Goal: Transaction & Acquisition: Purchase product/service

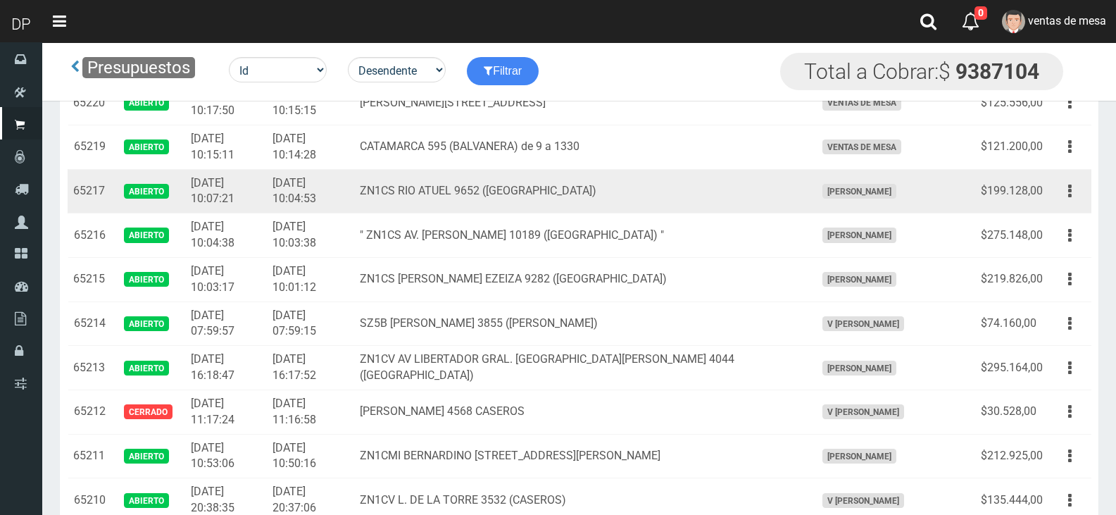
scroll to position [282, 0]
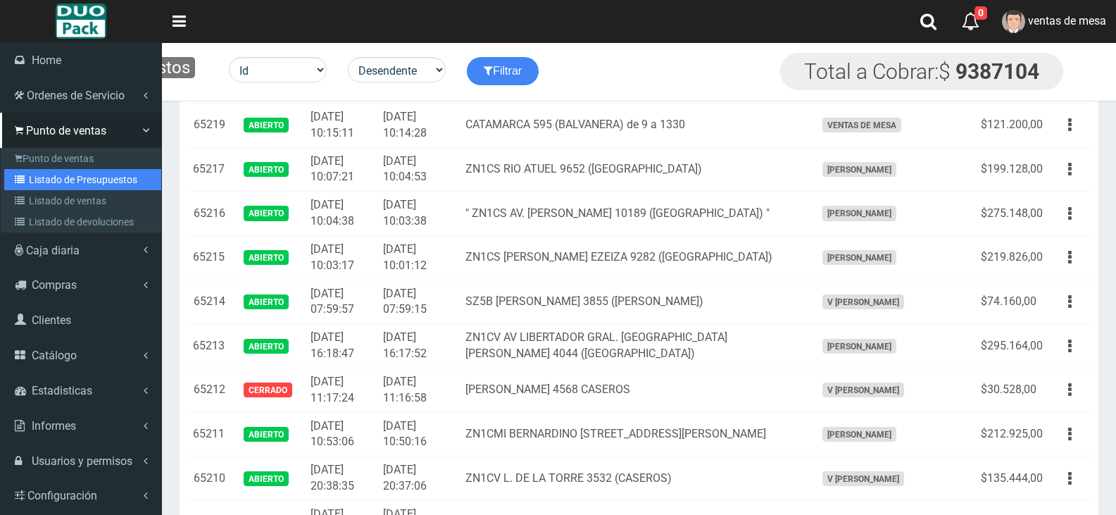
click at [51, 178] on link "Listado de Presupuestos" at bounding box center [82, 179] width 157 height 21
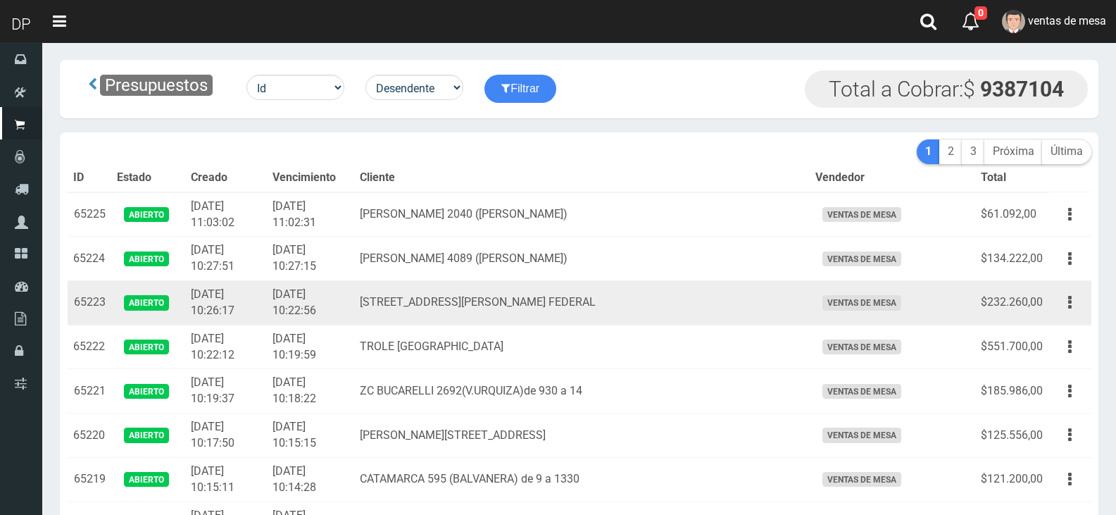
click at [574, 306] on td "[STREET_ADDRESS][PERSON_NAME] FEDERAL" at bounding box center [582, 303] width 456 height 44
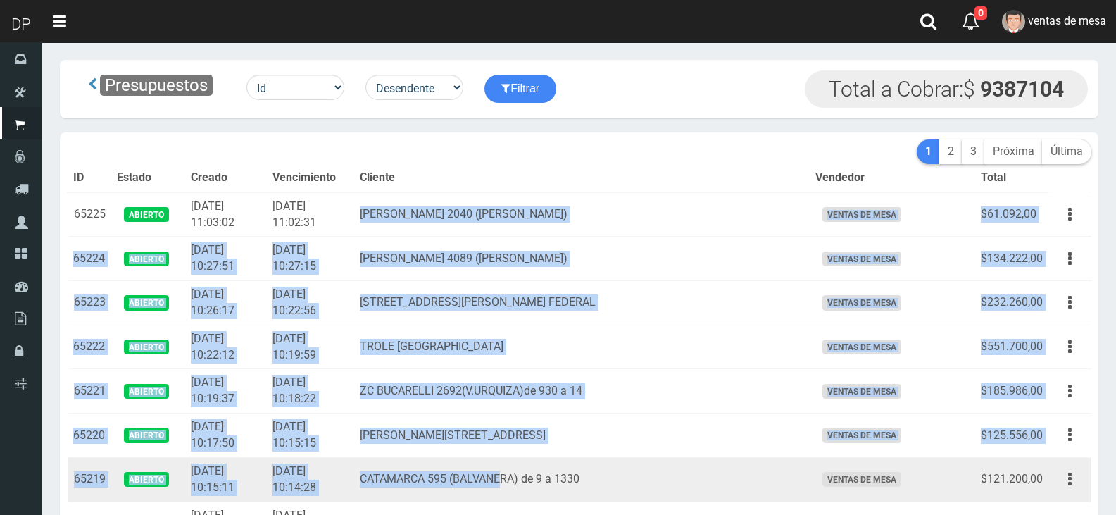
drag, startPoint x: 406, startPoint y: 206, endPoint x: 555, endPoint y: 475, distance: 306.6
click at [653, 492] on td "CATAMARCA 595 (BALVANERA) de 9 a 1330" at bounding box center [582, 479] width 456 height 44
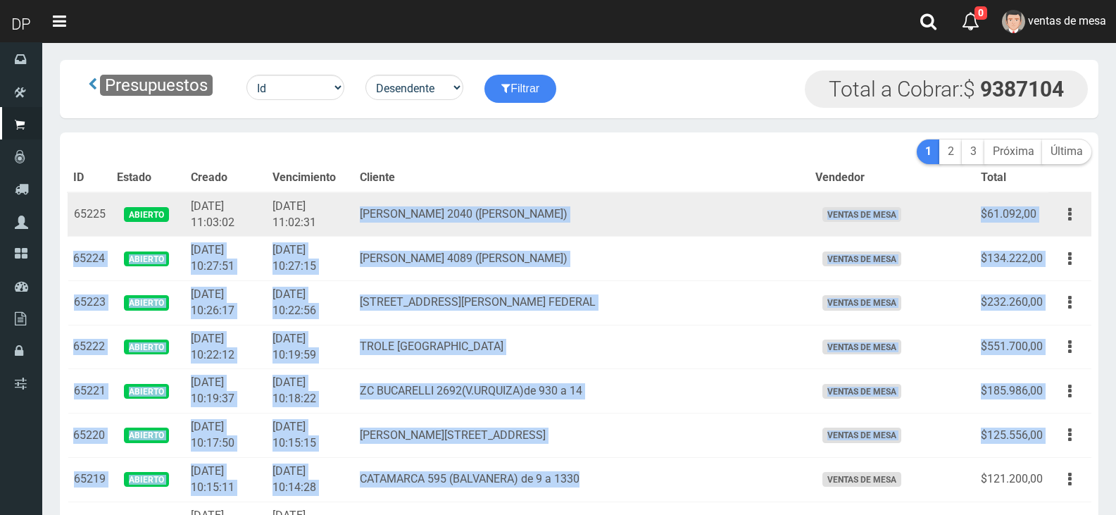
drag, startPoint x: 663, startPoint y: 482, endPoint x: 408, endPoint y: 210, distance: 373.6
click at [408, 210] on td "[PERSON_NAME] 2040 ([PERSON_NAME])" at bounding box center [582, 214] width 456 height 44
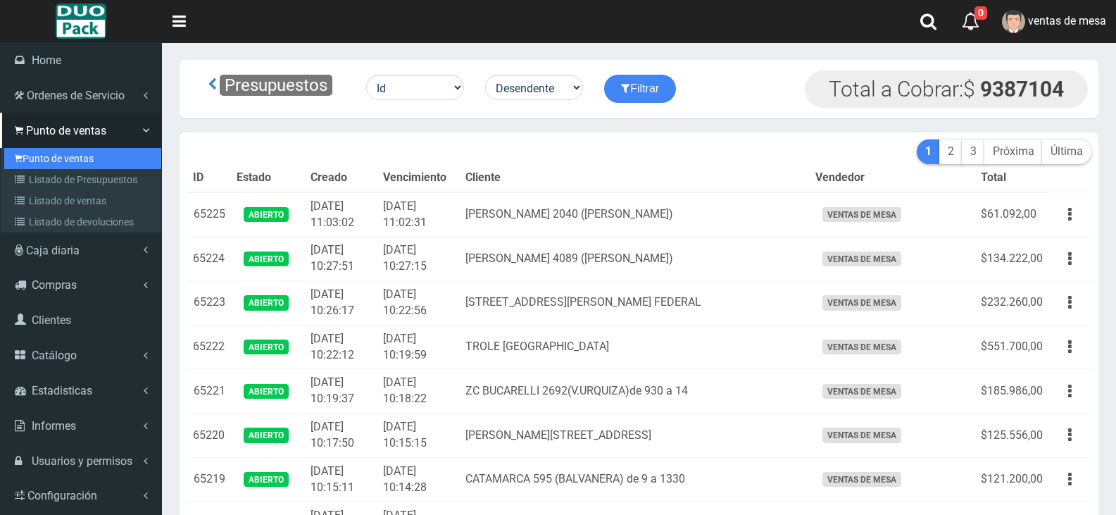
click at [46, 157] on link "Punto de ventas" at bounding box center [82, 158] width 157 height 21
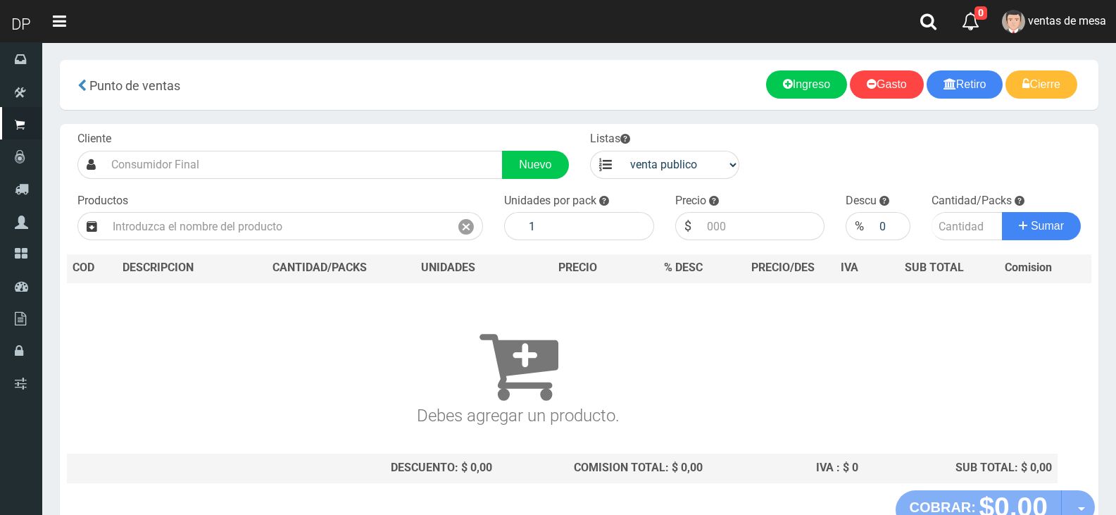
click at [266, 157] on input "text" at bounding box center [303, 165] width 398 height 28
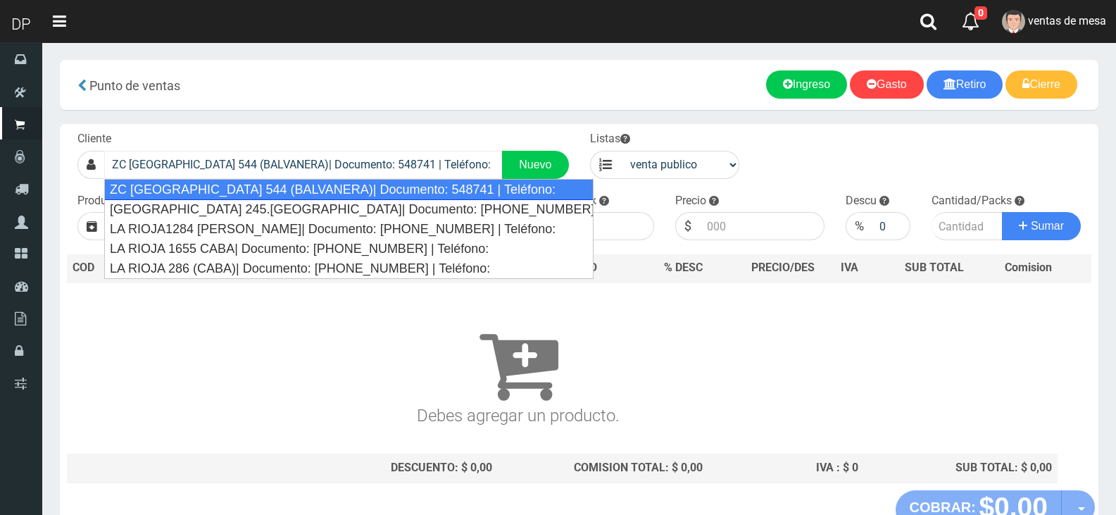
type input "ZC [GEOGRAPHIC_DATA] 544 (BALVANERA)| Documento: 548741 | Teléfono:"
select select "2"
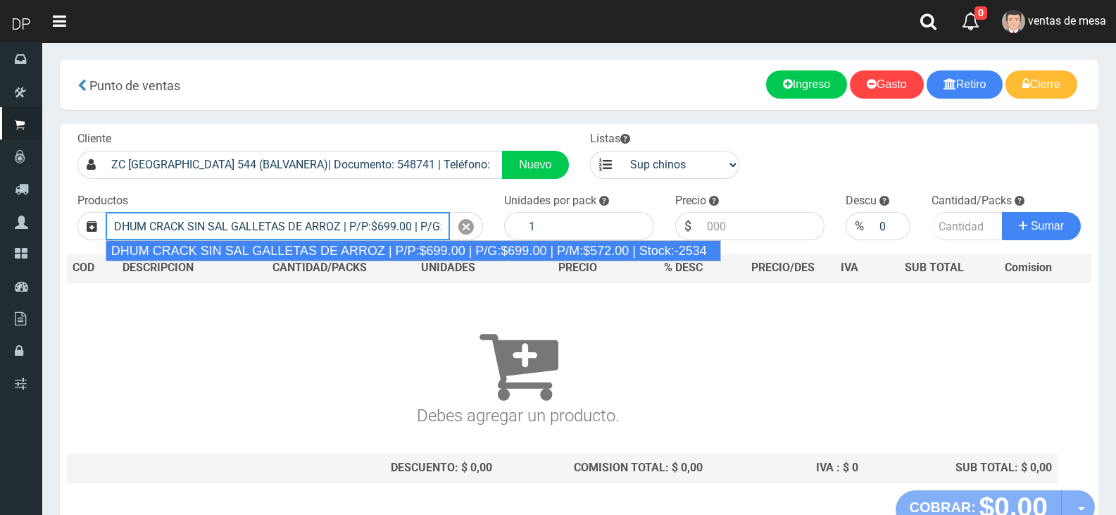
type input "DHUM CRACK SIN SAL GALLETAS DE ARROZ | P/P:$699.00 | P/G:$699.00 | P/M:$572.00 …"
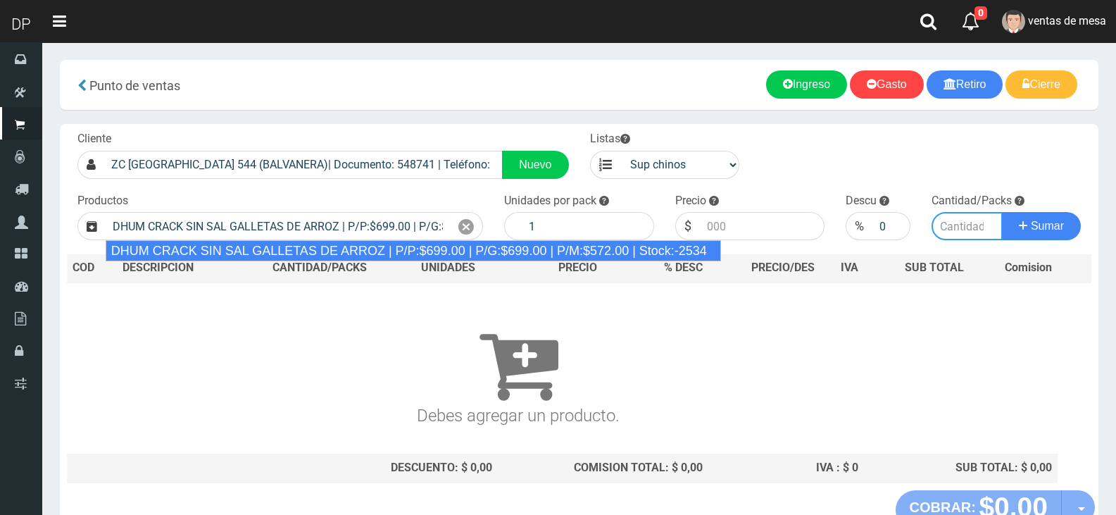
type input "12"
type input "699.00"
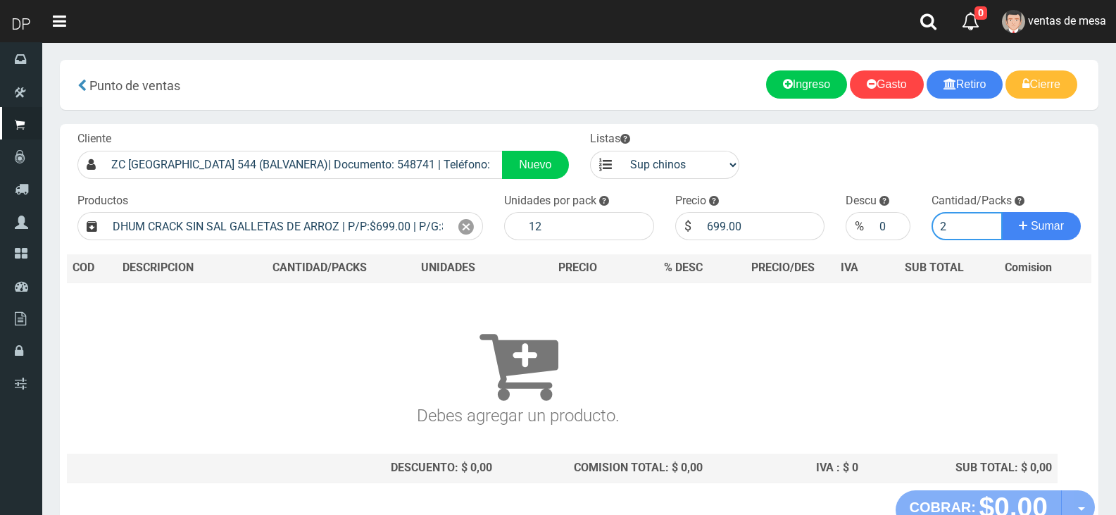
type input "2"
click at [1002, 212] on button "Sumar" at bounding box center [1041, 226] width 79 height 28
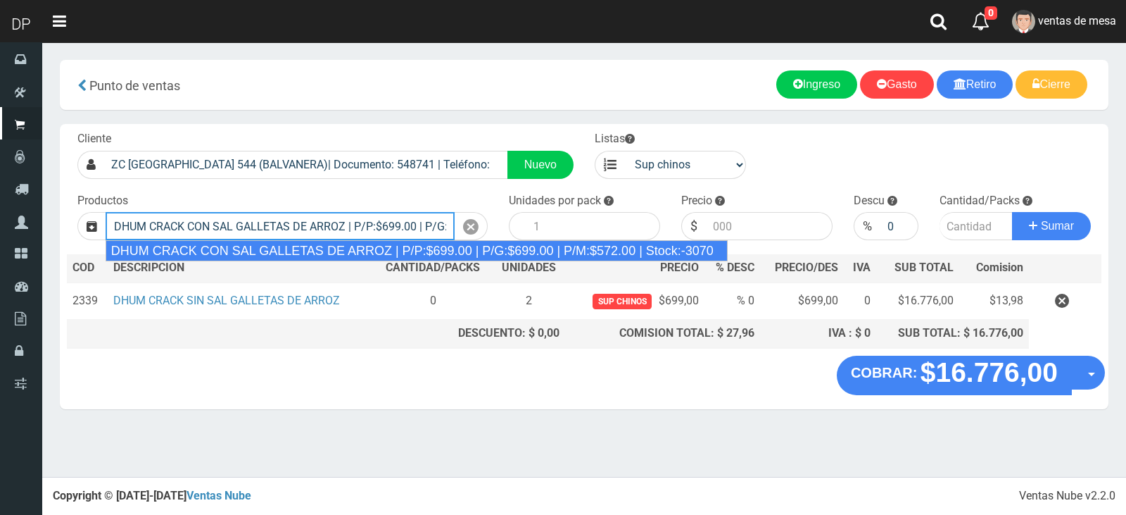
type input "DHUM CRACK CON SAL GALLETAS DE ARROZ | P/P:$699.00 | P/G:$699.00 | P/M:$572.00 …"
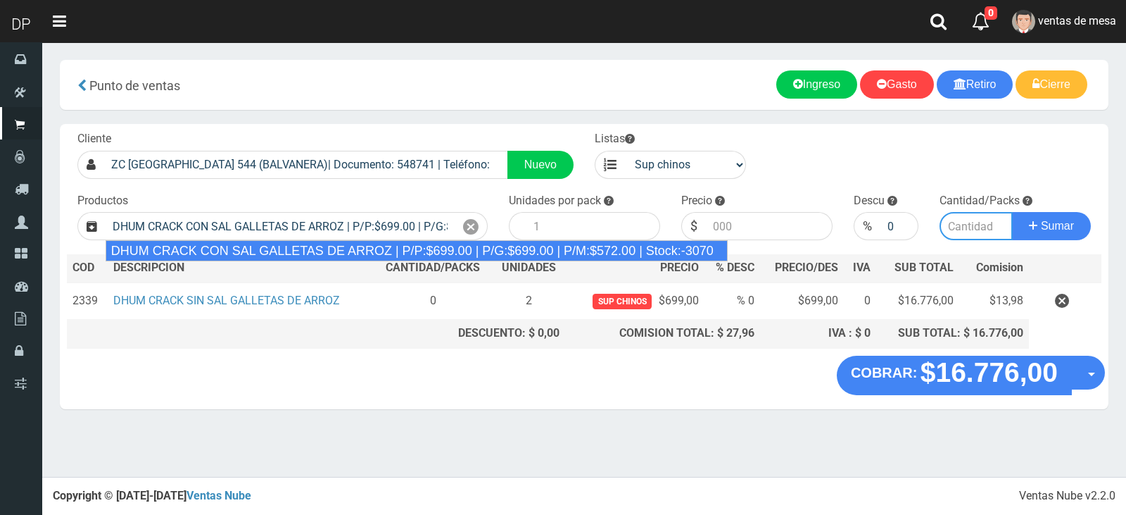
type input "12"
type input "699.00"
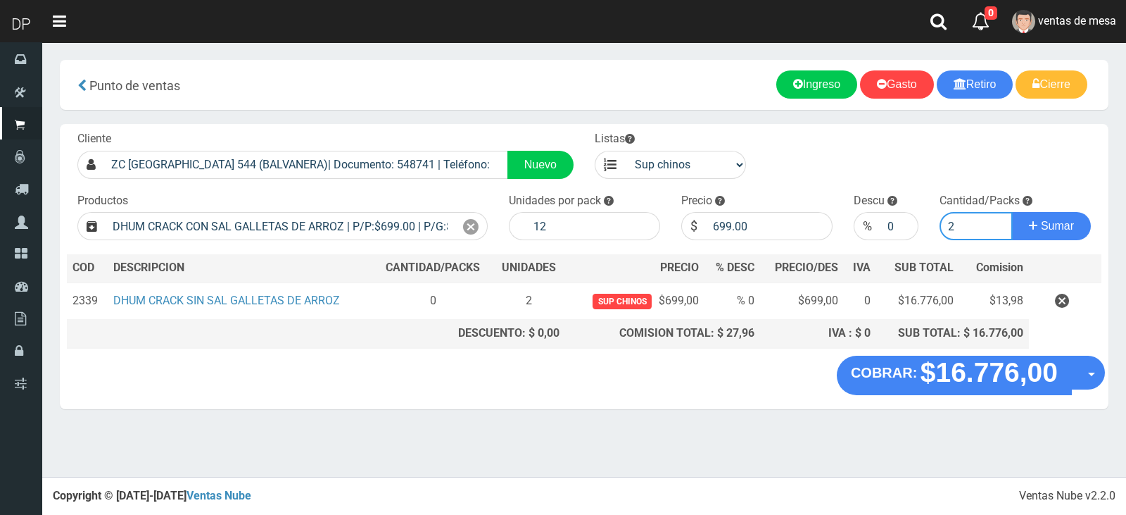
type input "2"
click at [1012, 212] on button "Sumar" at bounding box center [1051, 226] width 79 height 28
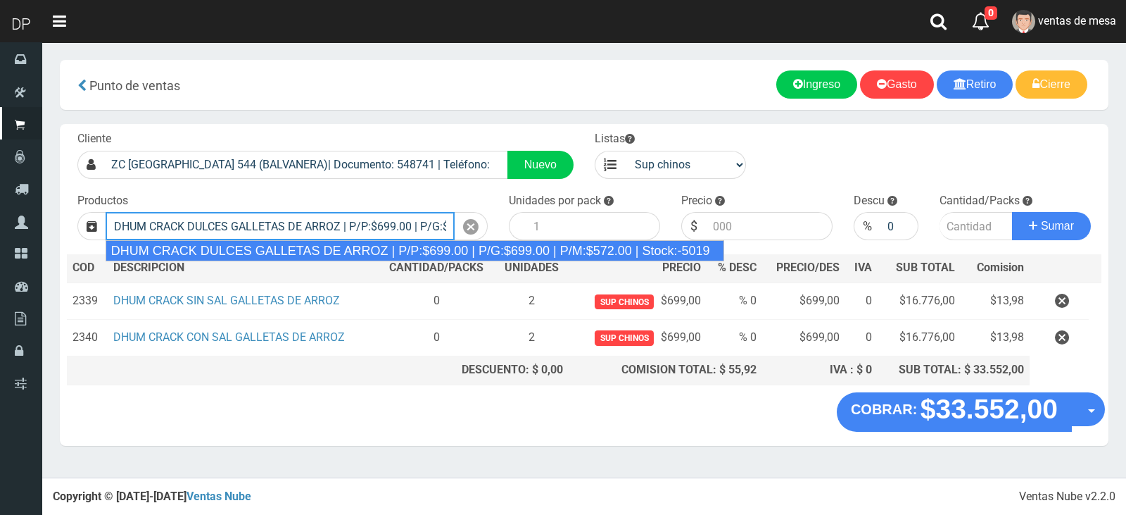
type input "DHUM CRACK DULCES GALLETAS DE ARROZ | P/P:$699.00 | P/G:$699.00 | P/M:$572.00 |…"
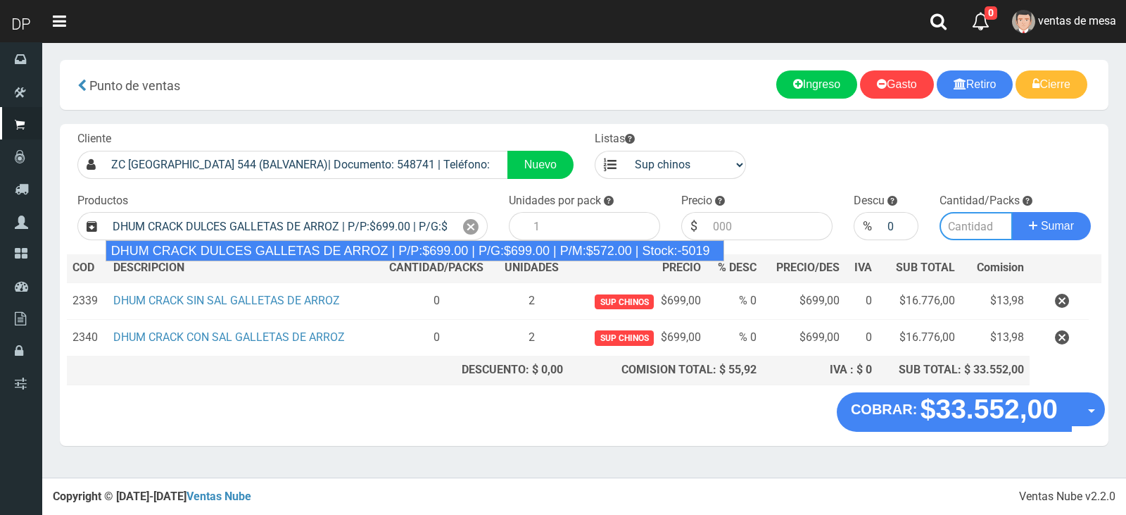
type input "12"
type input "699.00"
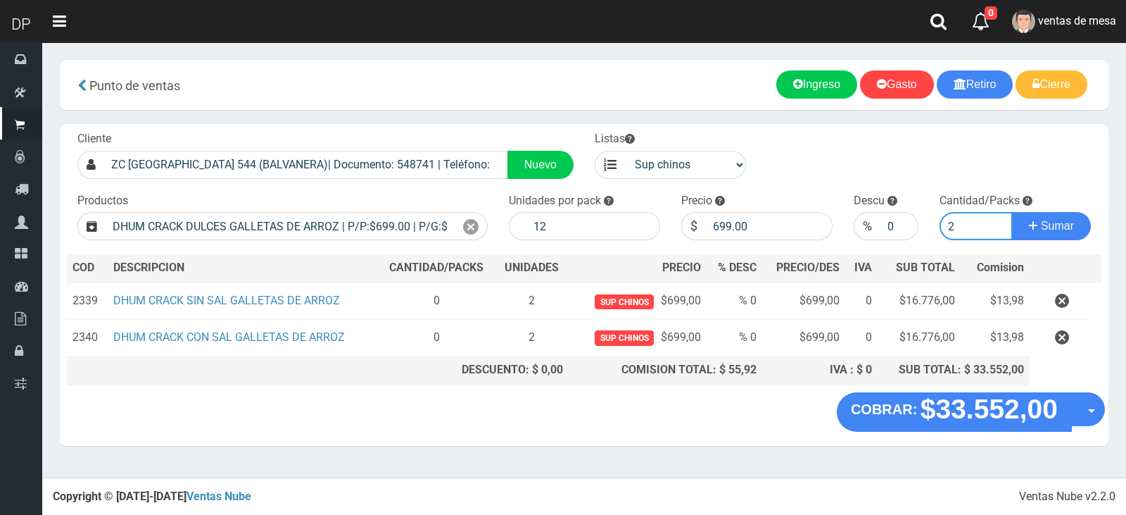
type input "2"
click at [1012, 212] on button "Sumar" at bounding box center [1051, 226] width 79 height 28
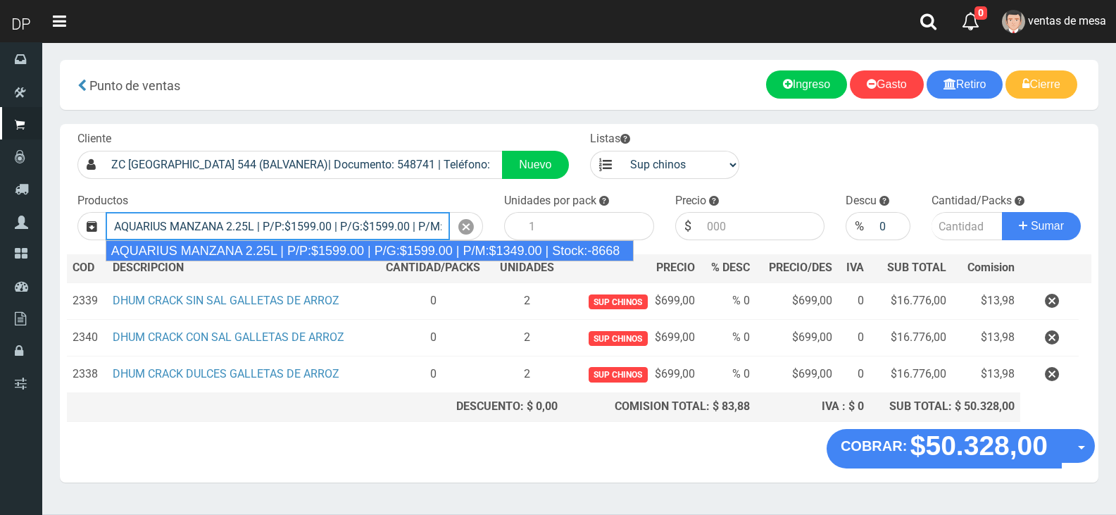
type input "AQUARIUS MANZANA 2.25L | P/P:$1599.00 | P/G:$1599.00 | P/M:$1349.00 | Stock:-86…"
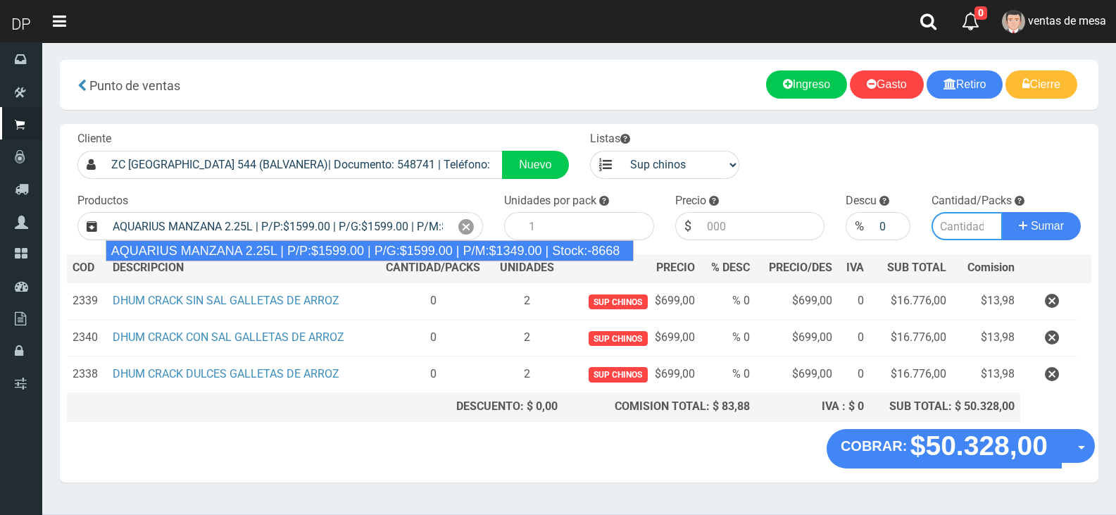
type input "6"
type input "1599.00"
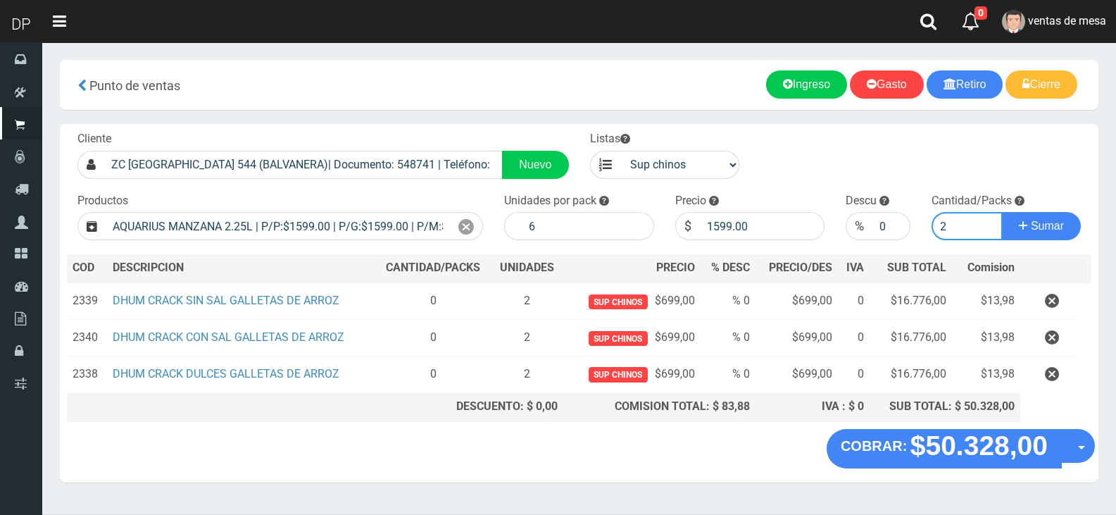
type input "2"
click at [1002, 212] on button "Sumar" at bounding box center [1041, 226] width 79 height 28
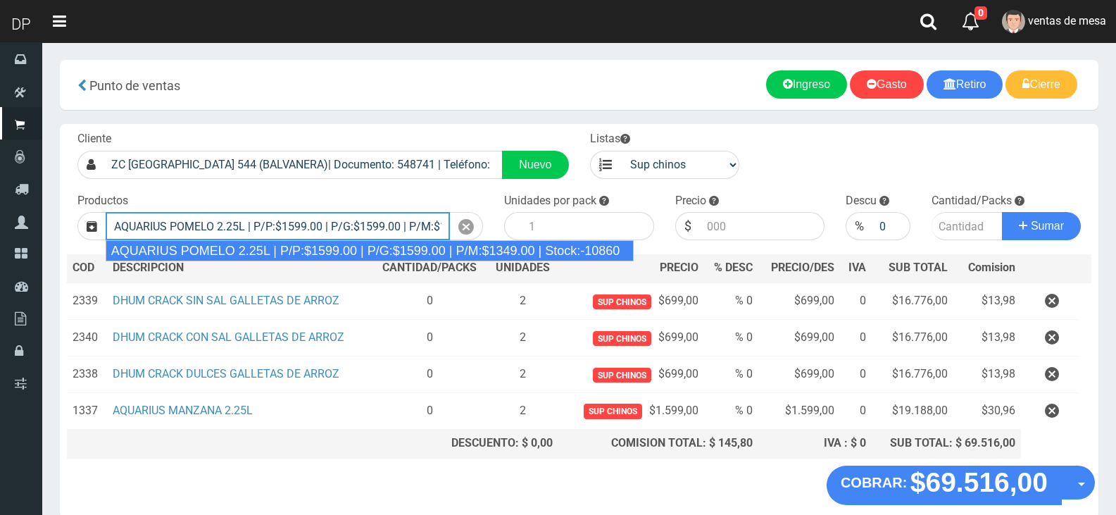
type input "AQUARIUS POMELO 2.25L | P/P:$1599.00 | P/G:$1599.00 | P/M:$1349.00 | Stock:-108…"
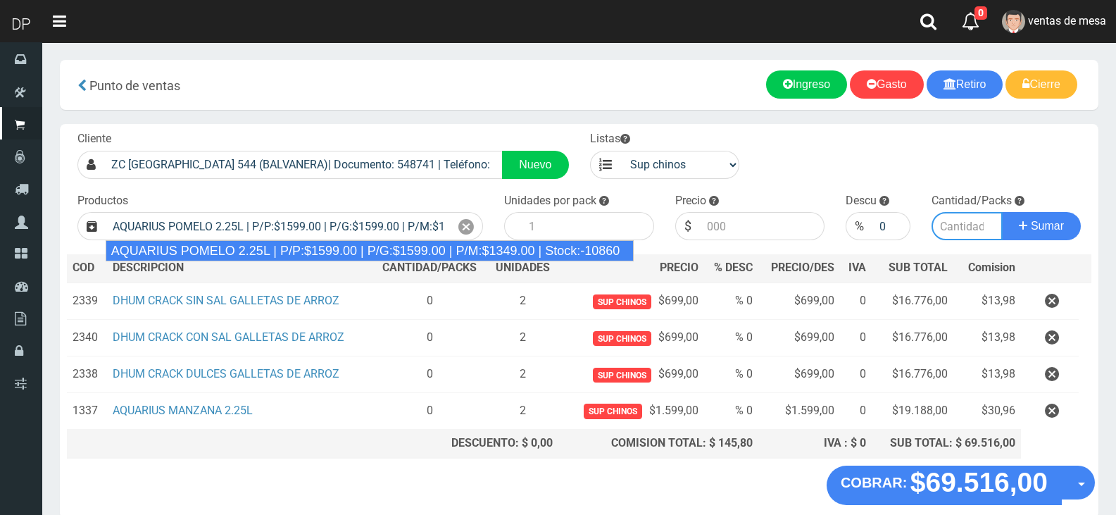
type input "6"
type input "1599.00"
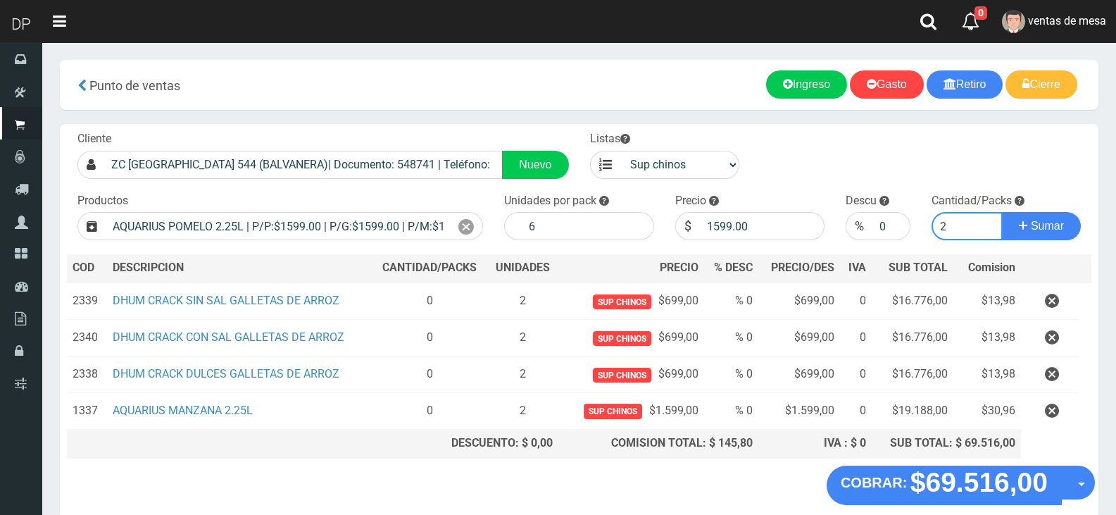
type input "2"
click at [1002, 212] on button "Sumar" at bounding box center [1041, 226] width 79 height 28
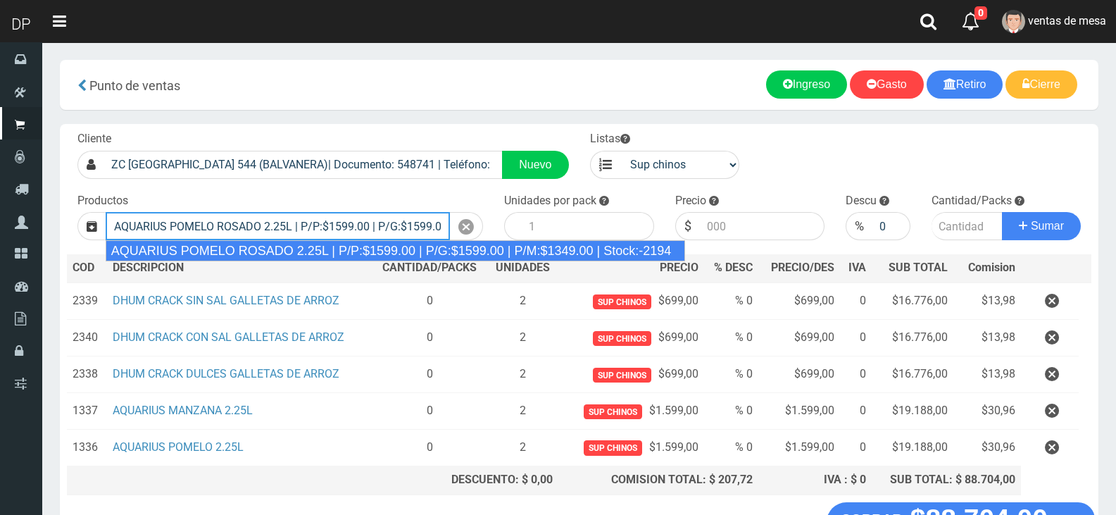
type input "AQUARIUS POMELO ROSADO 2.25L | P/P:$1599.00 | P/G:$1599.00 | P/M:$1349.00 | Sto…"
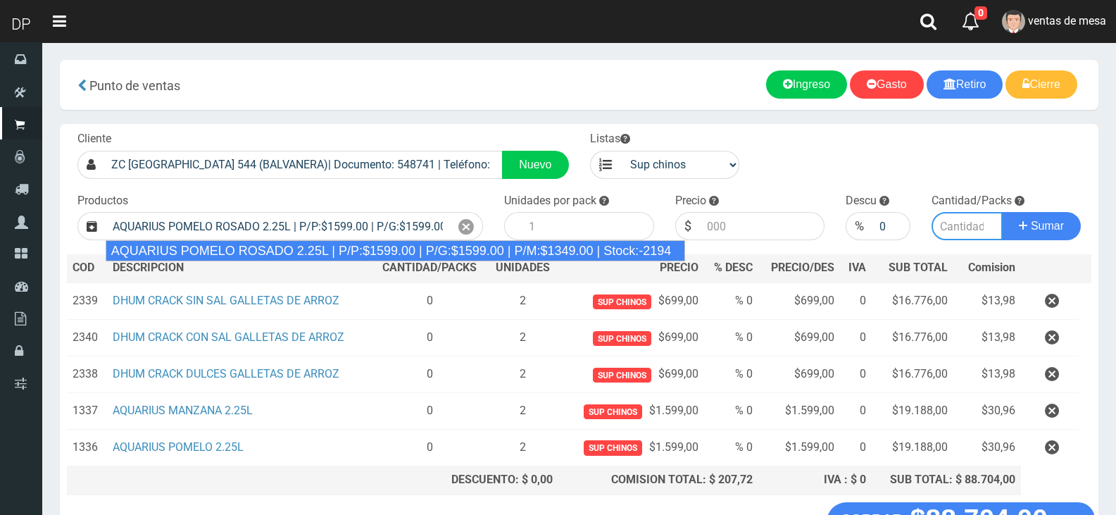
type input "6"
type input "1599.00"
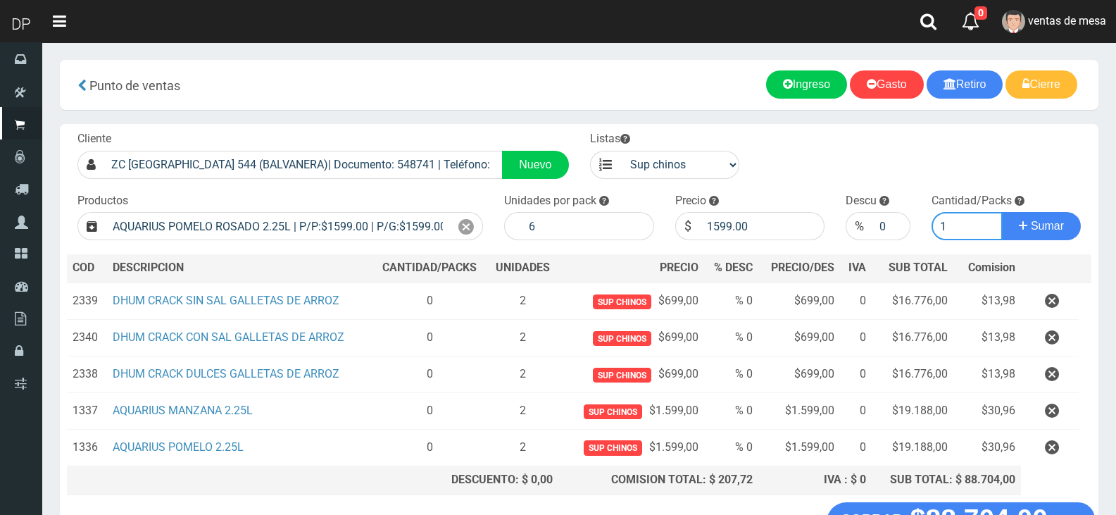
click at [1002, 212] on button "Sumar" at bounding box center [1041, 226] width 79 height 28
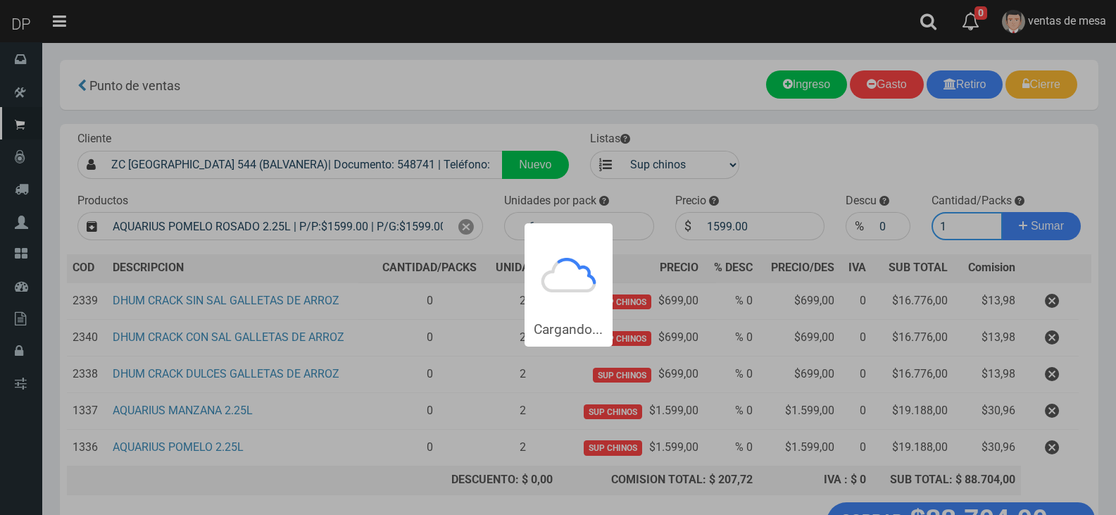
type input "12"
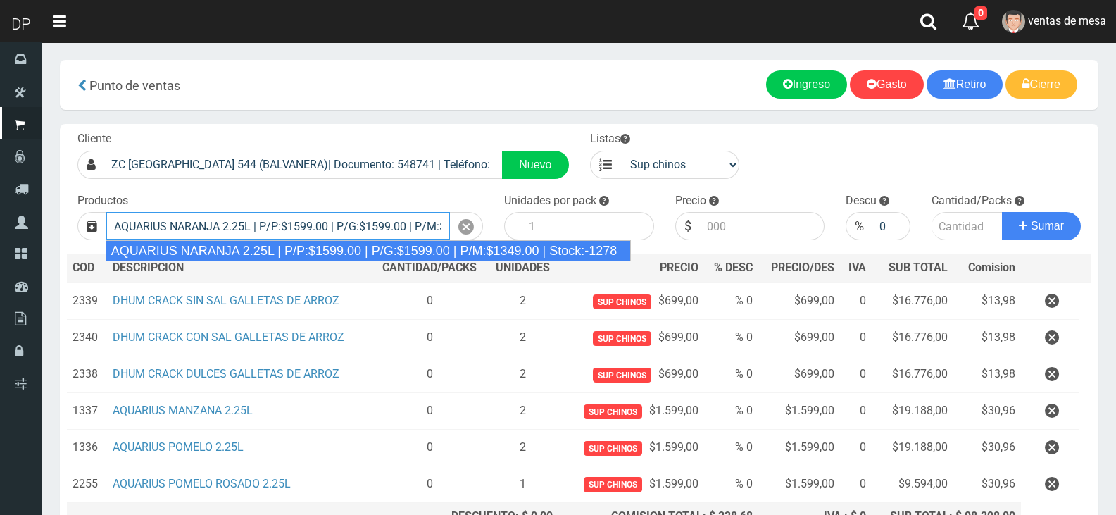
type input "AQUARIUS NARANJA 2.25L | P/P:$1599.00 | P/G:$1599.00 | P/M:$1349.00 | Stock:-12…"
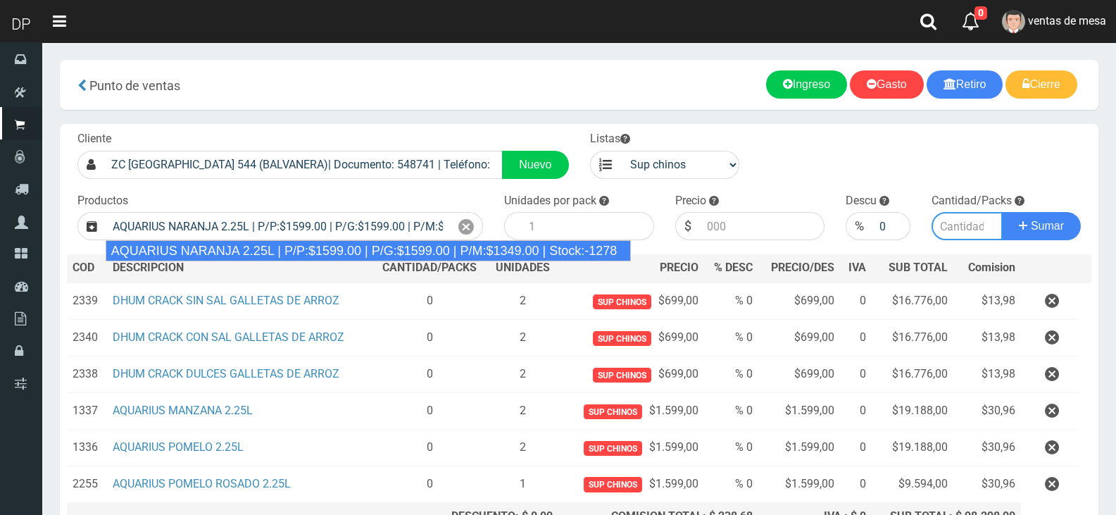
type input "6"
type input "1599.00"
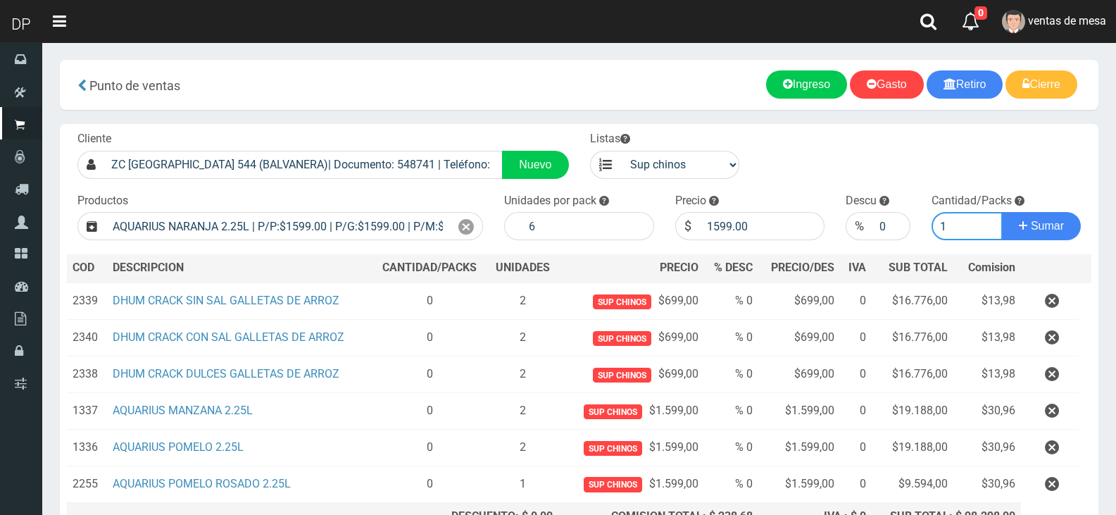
type input "1"
click at [1002, 212] on button "Sumar" at bounding box center [1041, 226] width 79 height 28
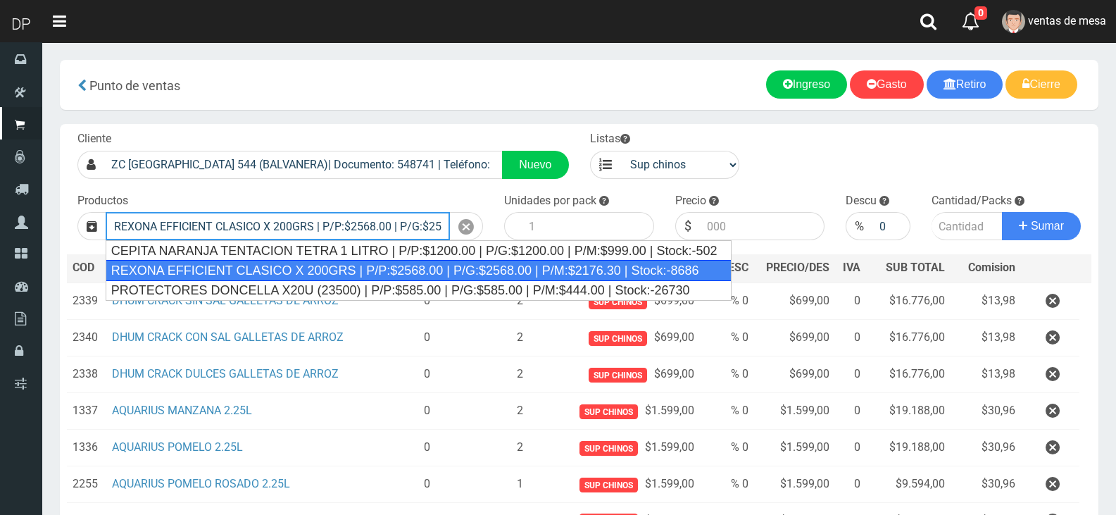
type input "REXONA EFFICIENT CLASICO X 200GRS | P/P:$2568.00 | P/G:$2568.00 | P/M:$2176.30 …"
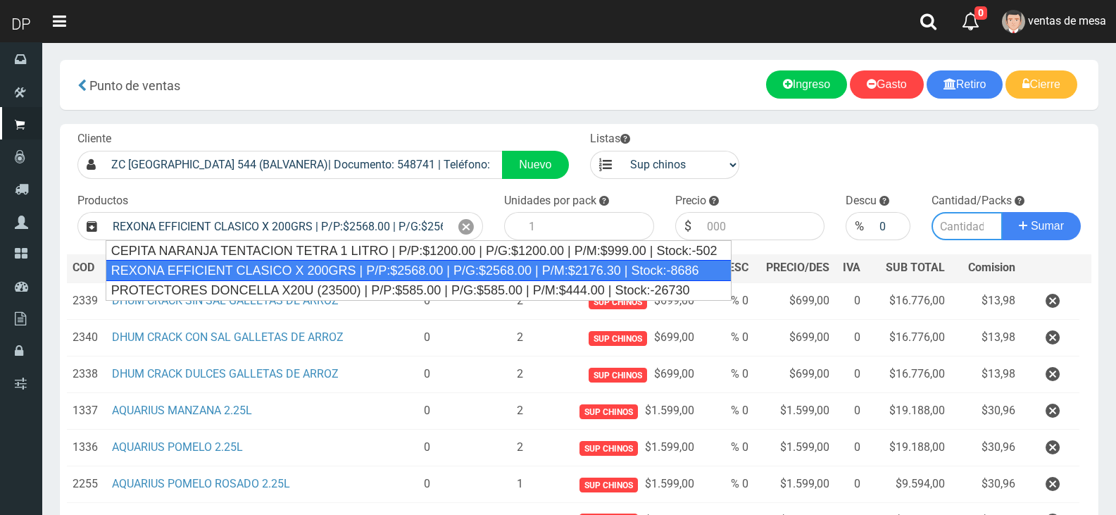
type input "12"
type input "2568.00"
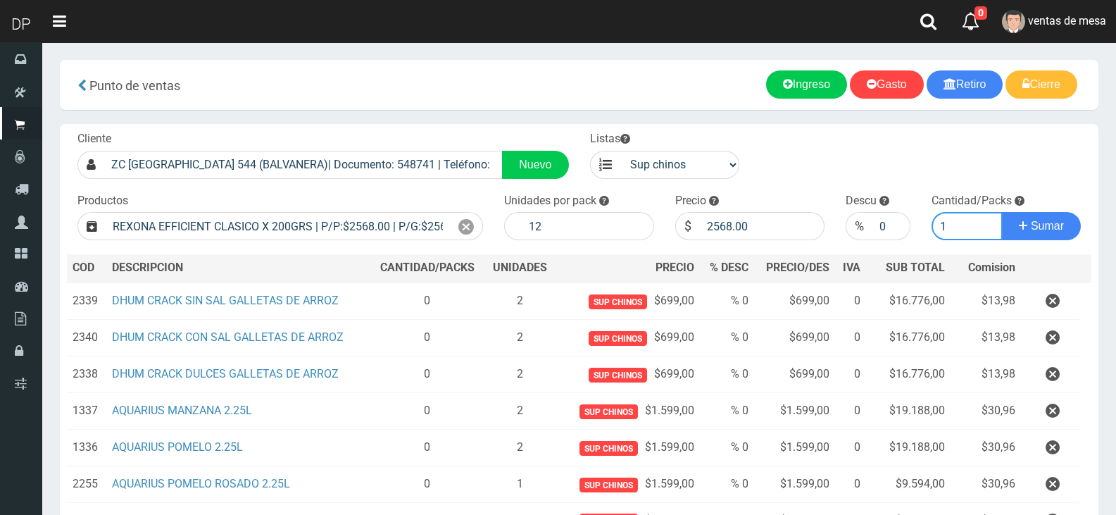
type input "1"
click at [1002, 212] on button "Sumar" at bounding box center [1041, 226] width 79 height 28
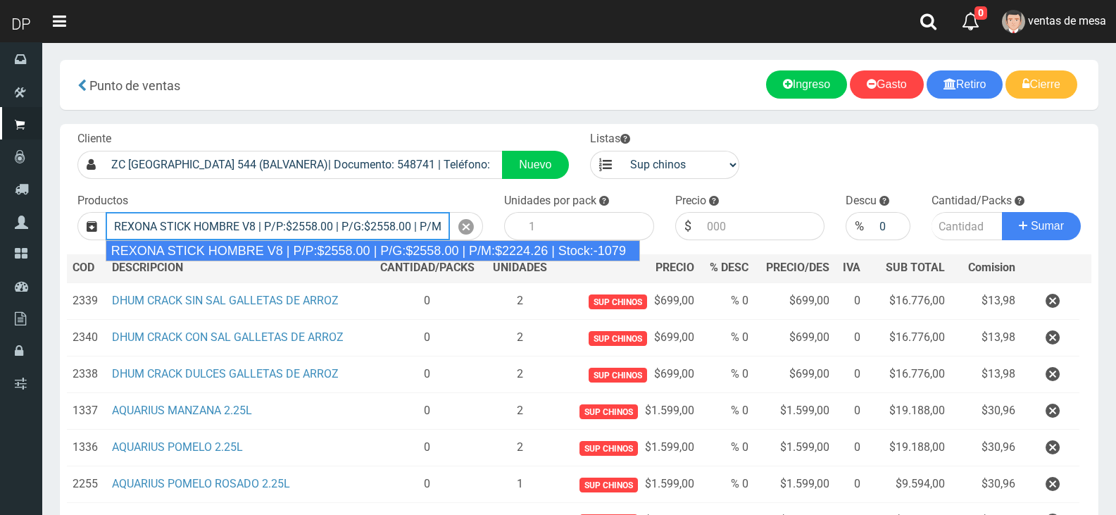
type input "REXONA STICK HOMBRE V8 | P/P:$2558.00 | P/G:$2558.00 | P/M:$2224.26 | Stock:-10…"
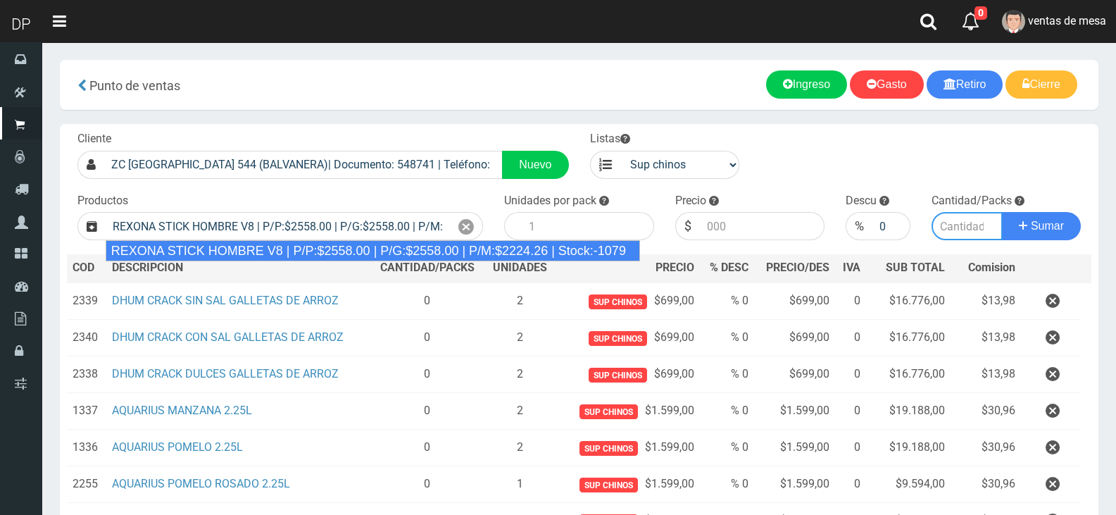
type input "12"
type input "2558.00"
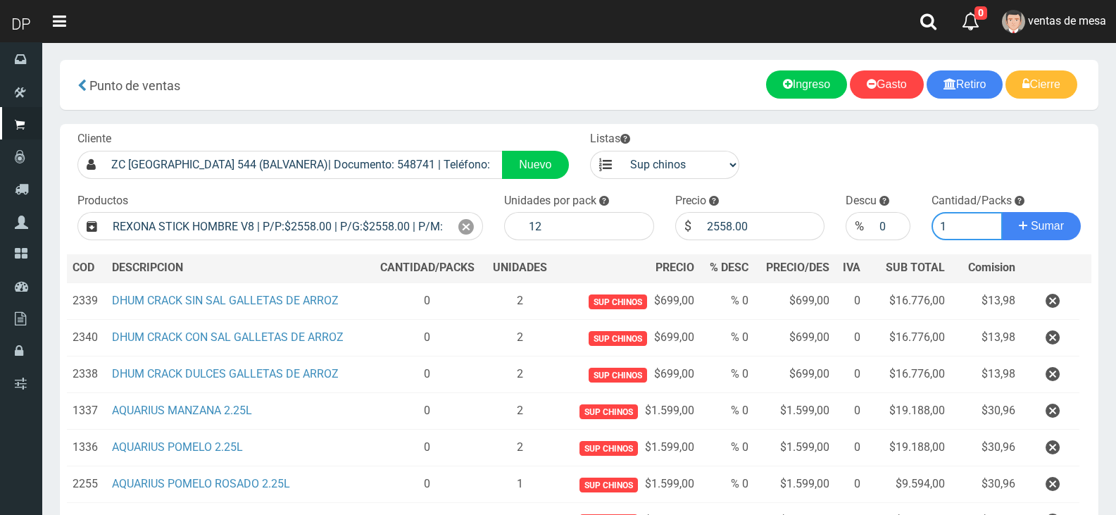
type input "1"
click at [1002, 212] on button "Sumar" at bounding box center [1041, 226] width 79 height 28
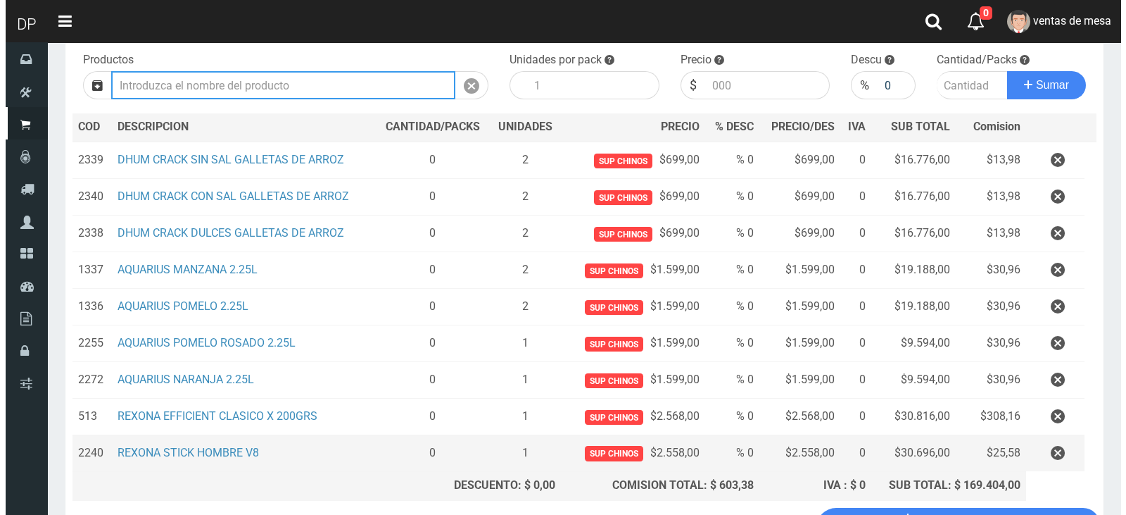
scroll to position [251, 0]
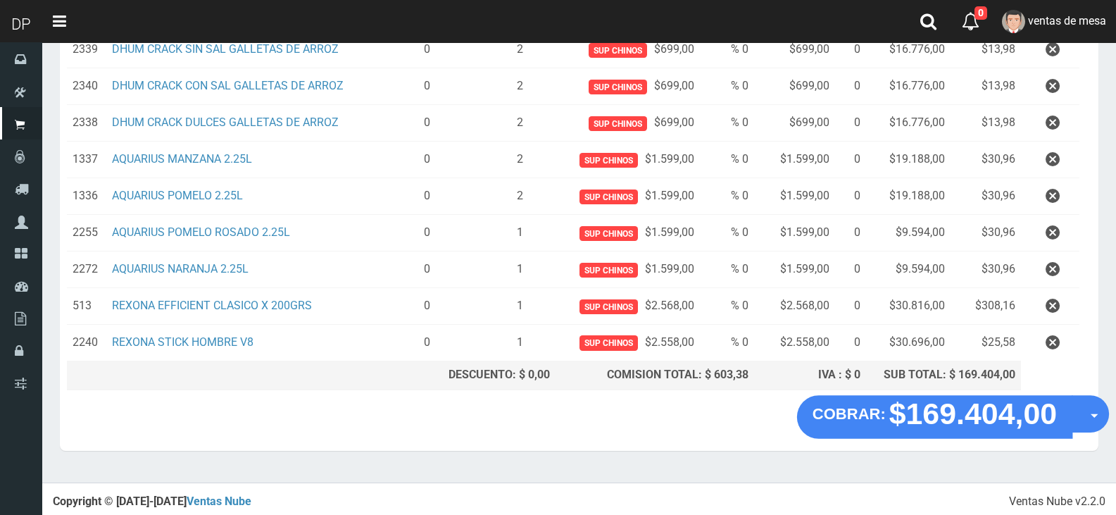
drag, startPoint x: 1086, startPoint y: 411, endPoint x: 1079, endPoint y: 441, distance: 30.4
click at [1086, 411] on button "Opciones" at bounding box center [1090, 413] width 37 height 37
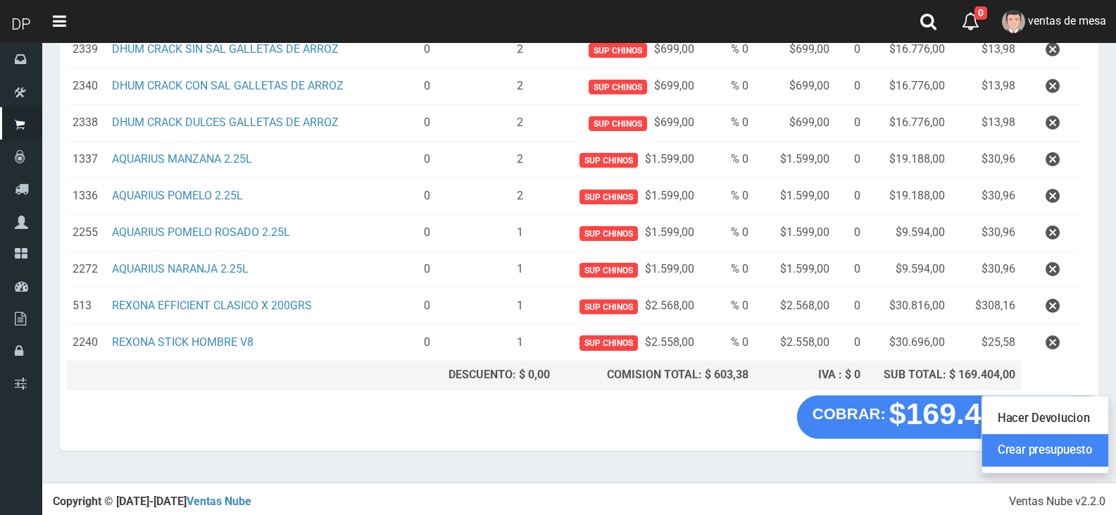
click at [1076, 447] on link "Crear presupuesto" at bounding box center [1045, 450] width 126 height 32
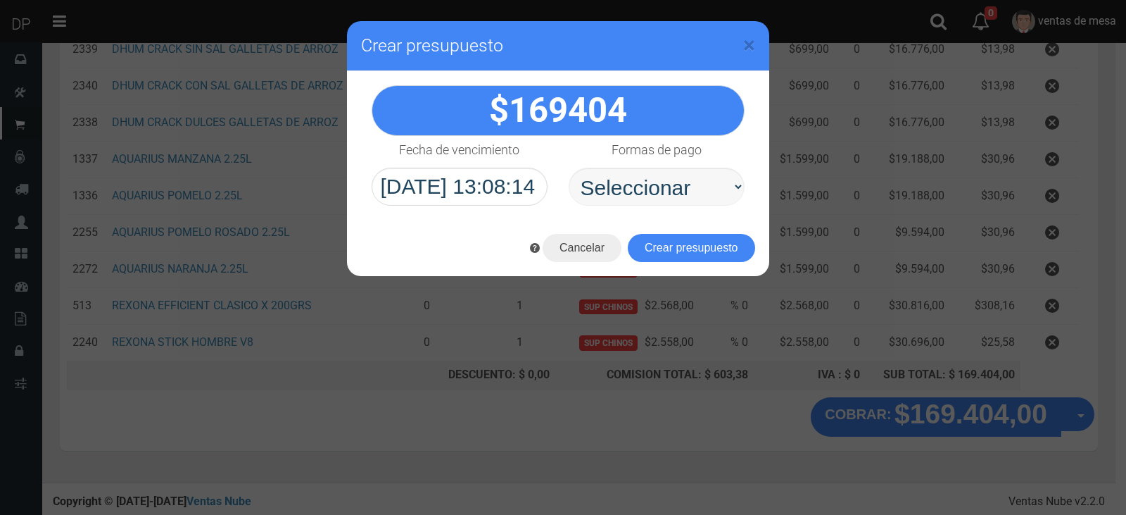
select select "Efectivo"
click at [569, 168] on select "Seleccionar Efectivo Tarjeta de Crédito Depósito Débito" at bounding box center [657, 187] width 176 height 38
click at [692, 259] on button "Crear presupuesto" at bounding box center [691, 248] width 127 height 28
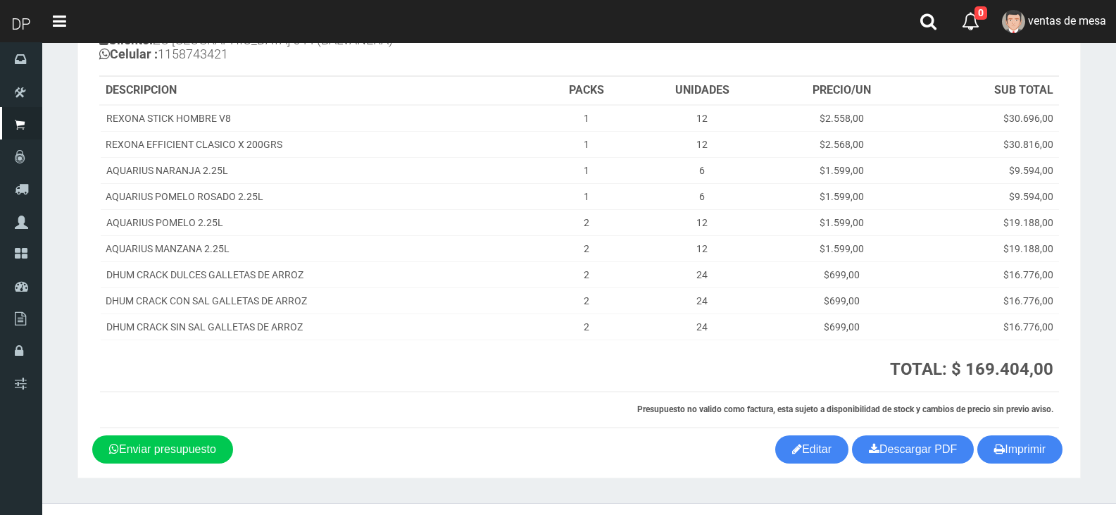
scroll to position [163, 0]
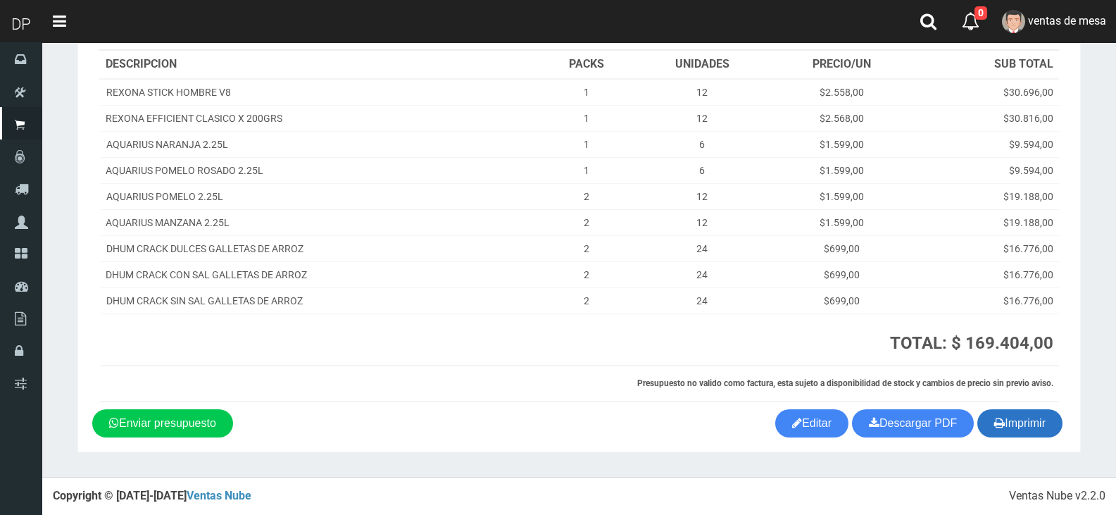
click at [1041, 422] on button "Imprimir" at bounding box center [1019, 423] width 85 height 28
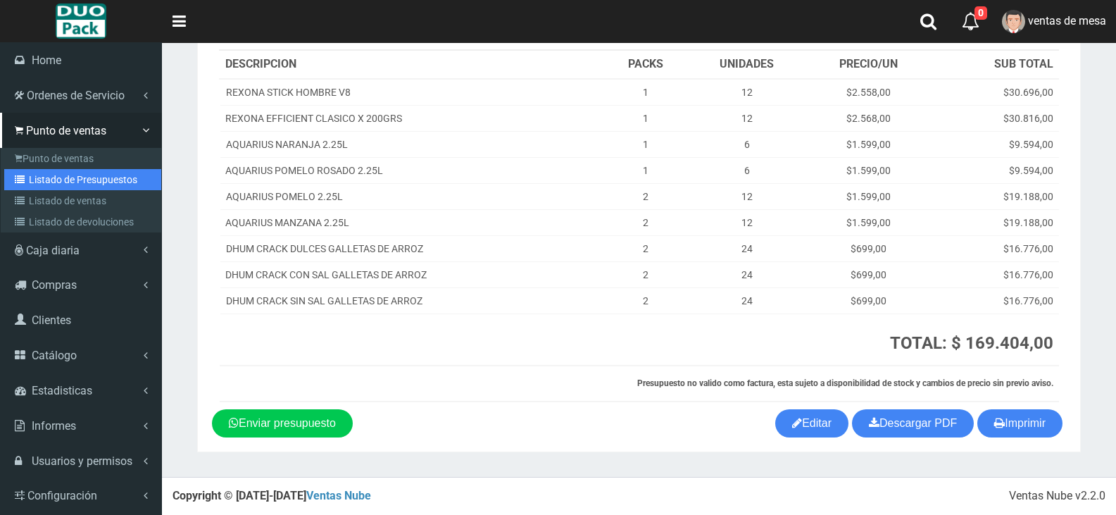
click at [28, 181] on icon at bounding box center [22, 180] width 14 height 10
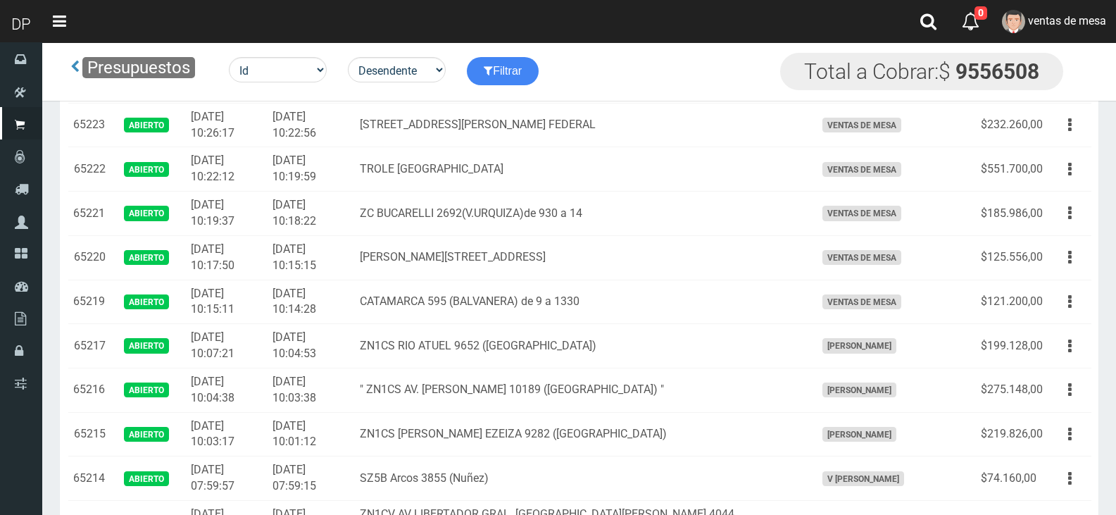
scroll to position [3239, 0]
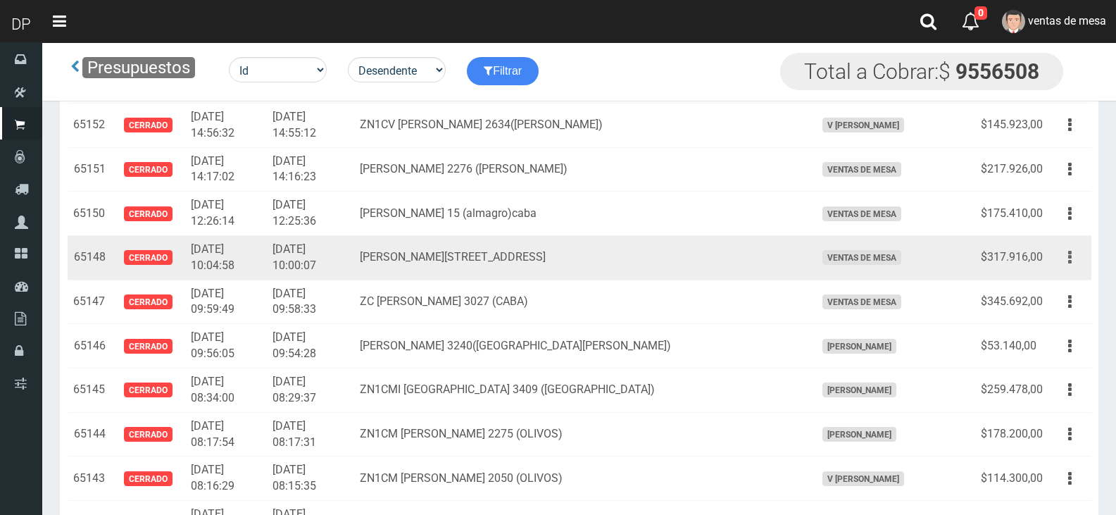
click at [1075, 261] on button "button" at bounding box center [1070, 257] width 32 height 25
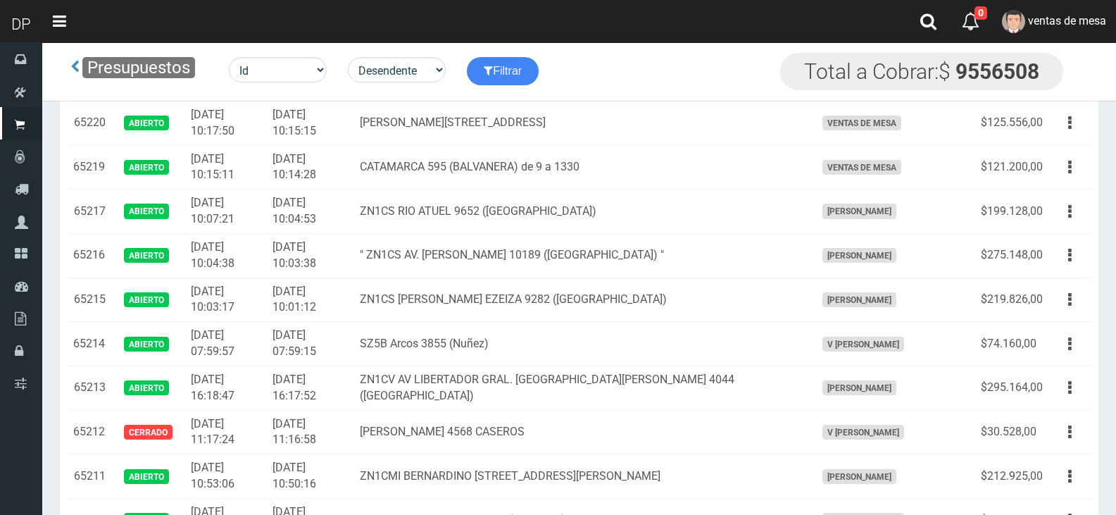
scroll to position [282, 0]
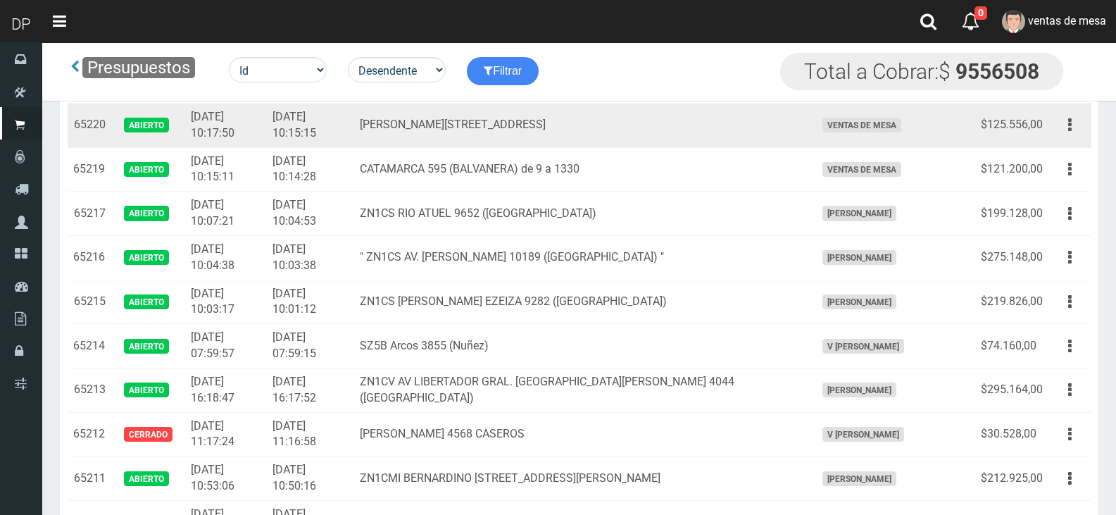
drag, startPoint x: 1069, startPoint y: 124, endPoint x: 1072, endPoint y: 156, distance: 32.5
click at [1069, 125] on icon "button" at bounding box center [1070, 125] width 4 height 25
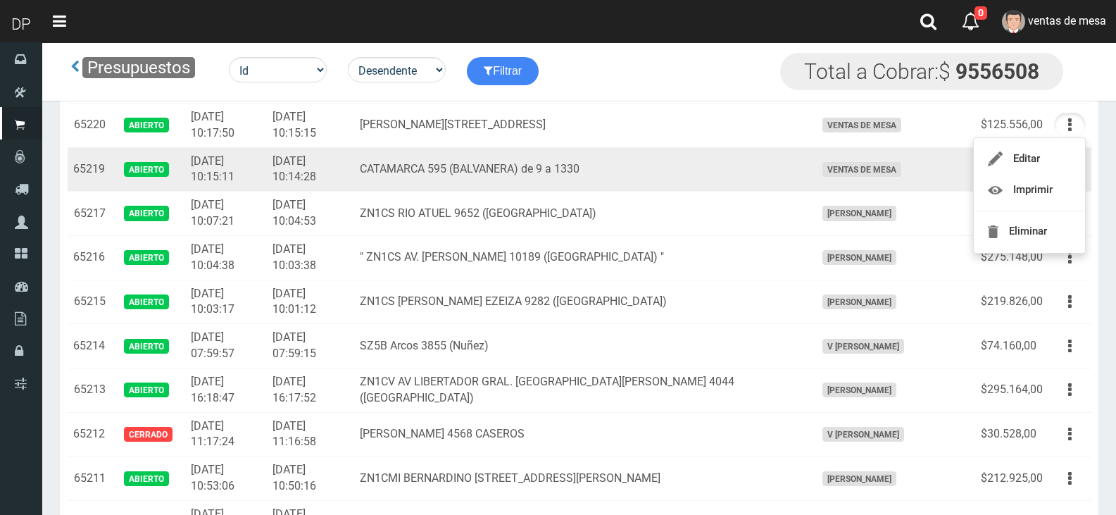
click at [497, 185] on td "CATAMARCA 595 (BALVANERA) de 9 a 1330" at bounding box center [582, 169] width 456 height 44
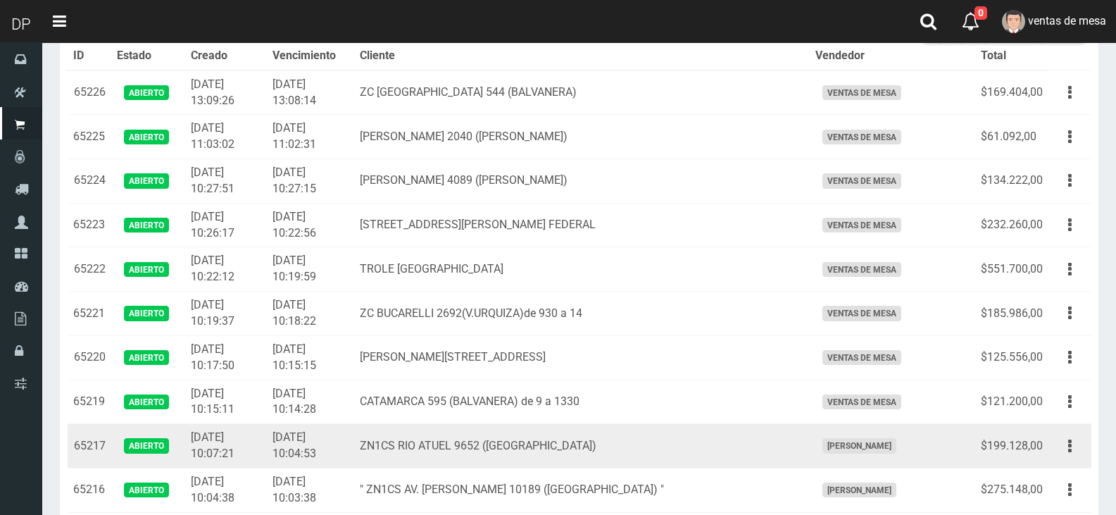
scroll to position [0, 0]
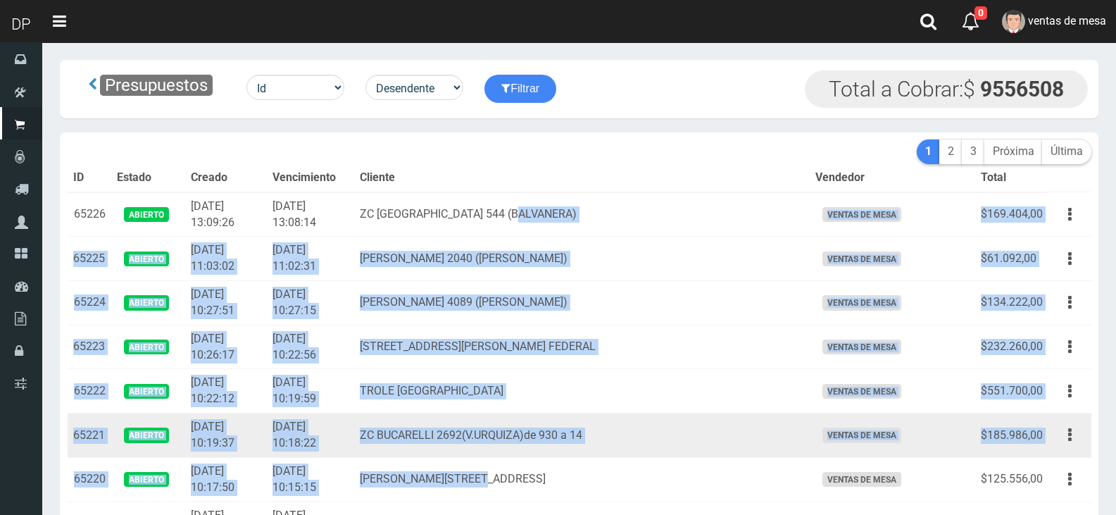
drag, startPoint x: 594, startPoint y: 208, endPoint x: 705, endPoint y: 444, distance: 260.5
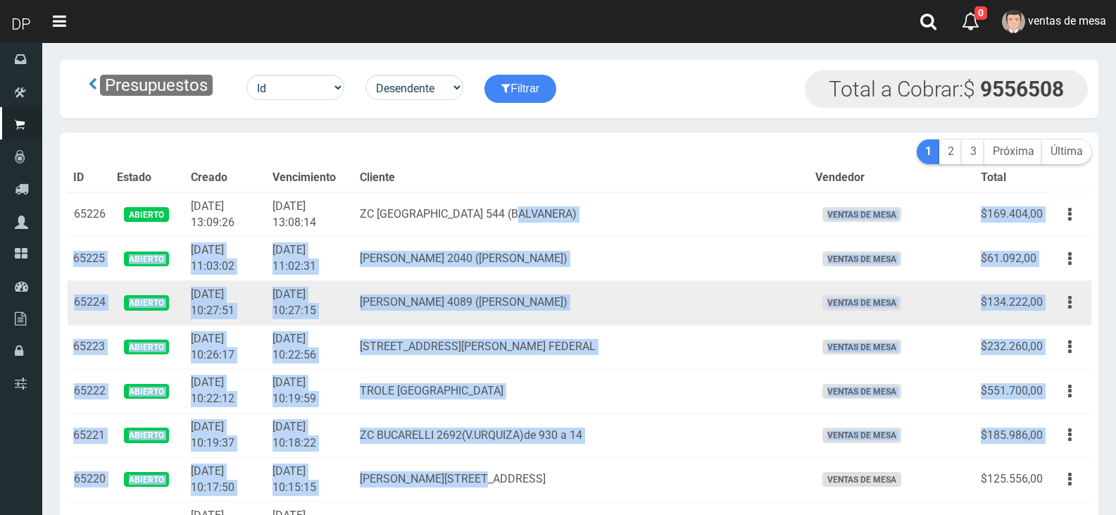
drag, startPoint x: 691, startPoint y: 312, endPoint x: 660, endPoint y: 251, distance: 67.7
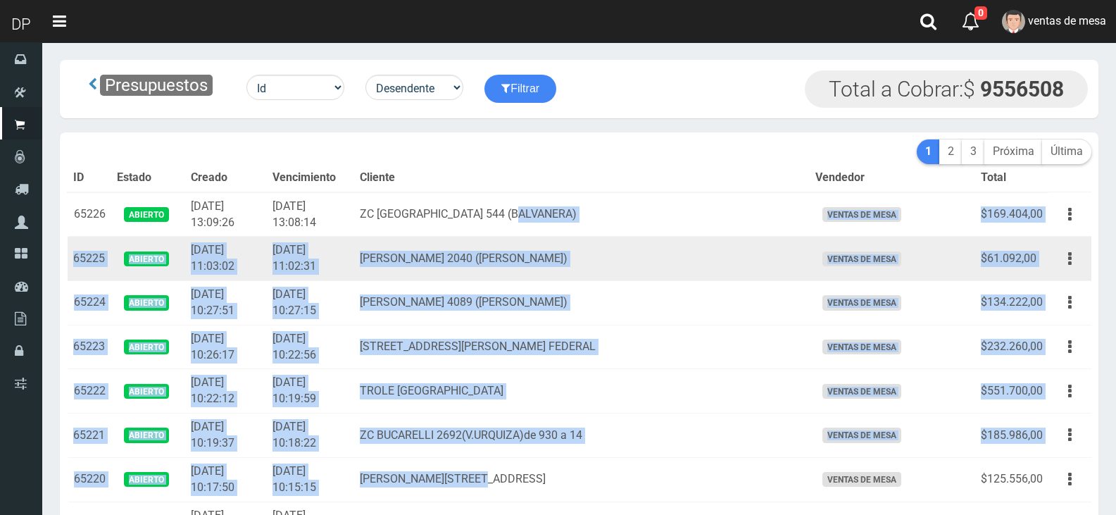
click at [690, 311] on td "ZC GUEMES 4089 (PALERMO)" at bounding box center [582, 303] width 456 height 44
click at [636, 274] on td "MARIANO ACHA 2040 (URQUIZA)" at bounding box center [582, 259] width 456 height 44
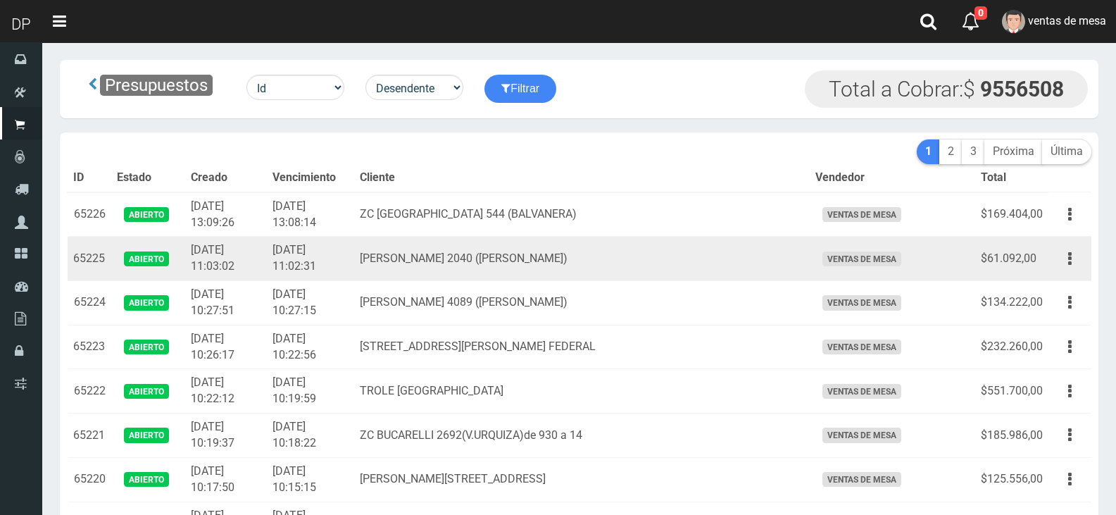
click at [624, 256] on td "MARIANO ACHA 2040 (URQUIZA)" at bounding box center [582, 259] width 456 height 44
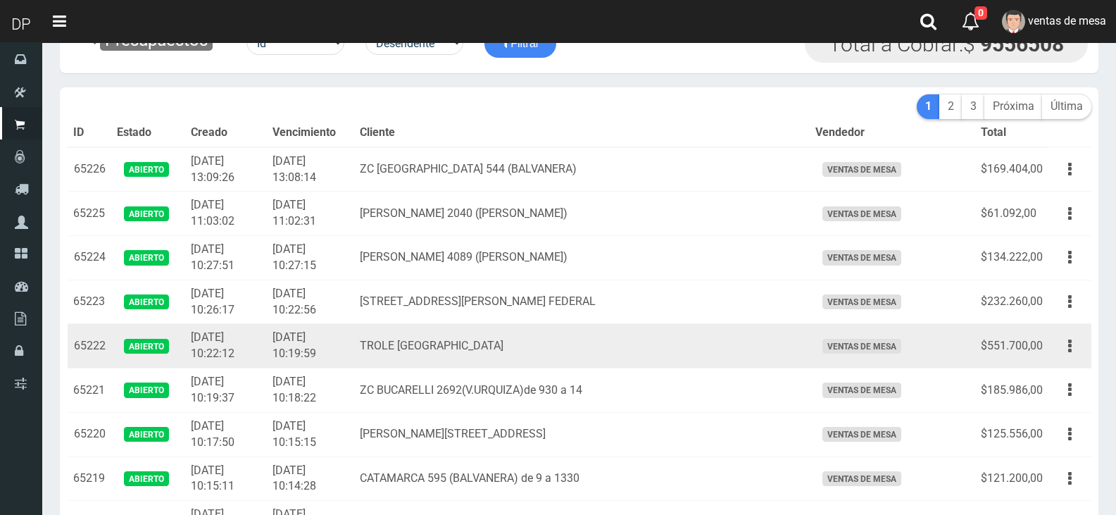
scroll to position [141, 0]
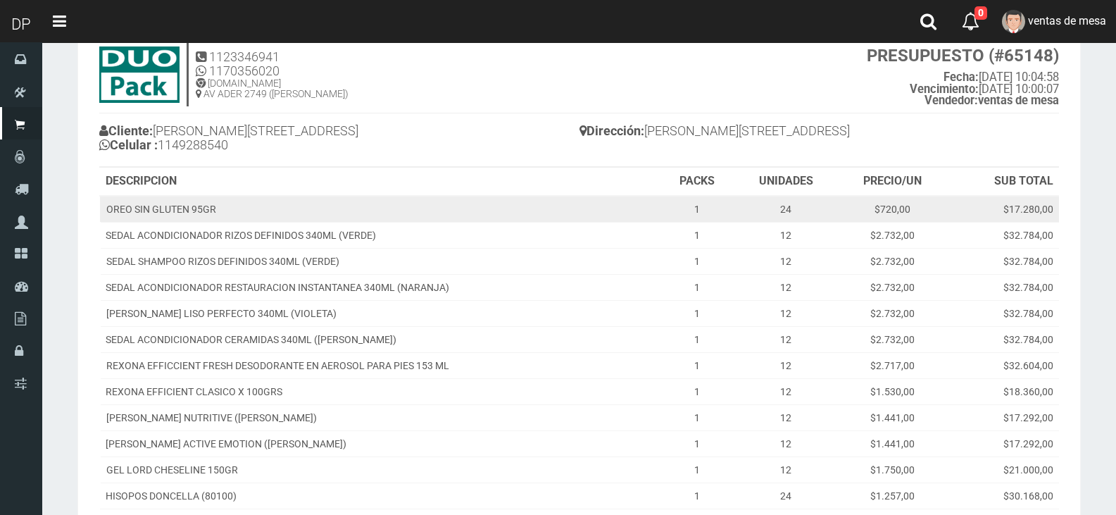
scroll to position [141, 0]
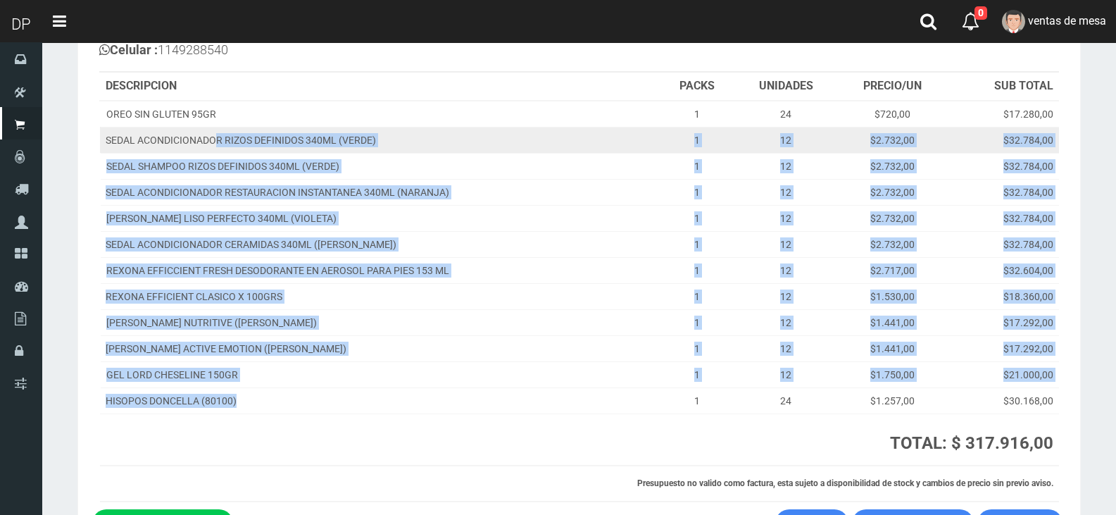
drag, startPoint x: 245, startPoint y: 394, endPoint x: 215, endPoint y: 137, distance: 258.8
click at [215, 137] on tbody "OREO SIN GLUTEN 95GR 1 24 $720,00 $17.280,00 SEDAL ACONDICIONADOR RIZOS DEFINID…" at bounding box center [579, 257] width 959 height 313
click at [215, 134] on td "SEDAL ACONDICIONADOR RIZOS DEFINIDOS 340ML (VERDE)" at bounding box center [380, 140] width 560 height 26
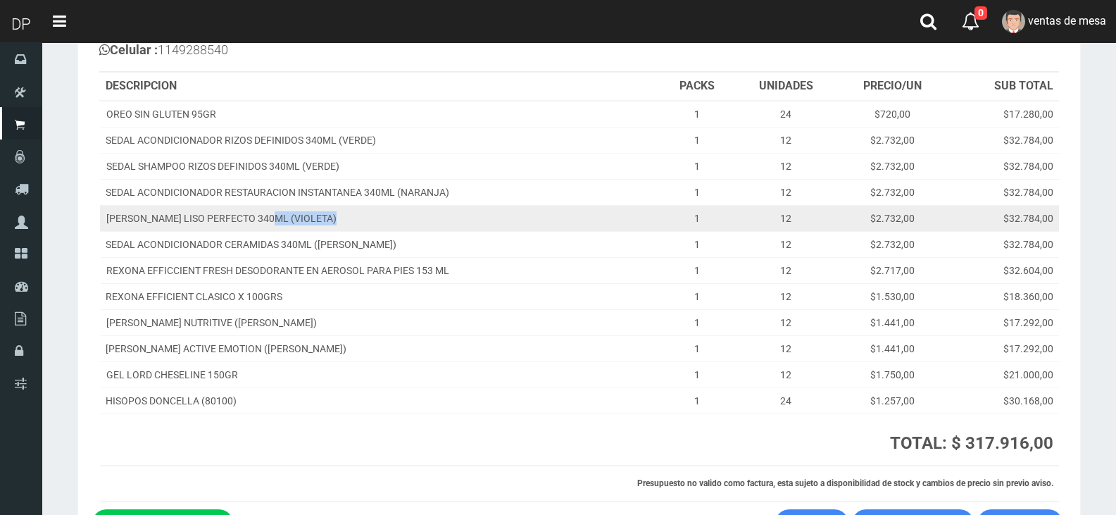
drag, startPoint x: 349, startPoint y: 220, endPoint x: 262, endPoint y: 211, distance: 87.0
click at [273, 211] on td "[PERSON_NAME] LISO PERFECTO 340ML (VIOLETA)" at bounding box center [380, 218] width 560 height 26
click at [262, 211] on td "[PERSON_NAME] LISO PERFECTO 340ML (VIOLETA)" at bounding box center [380, 218] width 560 height 26
click at [251, 216] on td "[PERSON_NAME] LISO PERFECTO 340ML (VIOLETA)" at bounding box center [380, 218] width 560 height 26
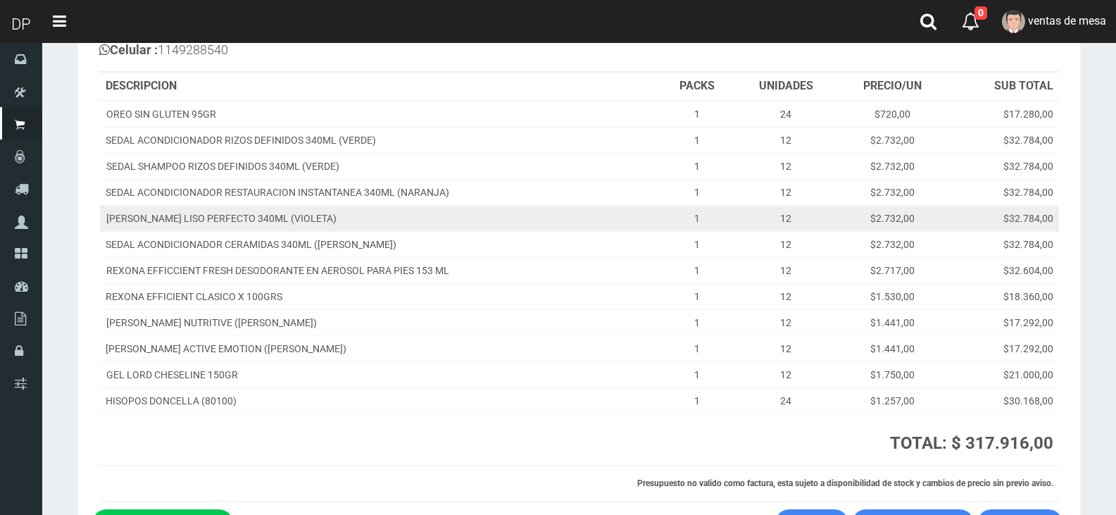
click at [249, 217] on td "[PERSON_NAME] LISO PERFECTO 340ML (VIOLETA)" at bounding box center [380, 218] width 560 height 26
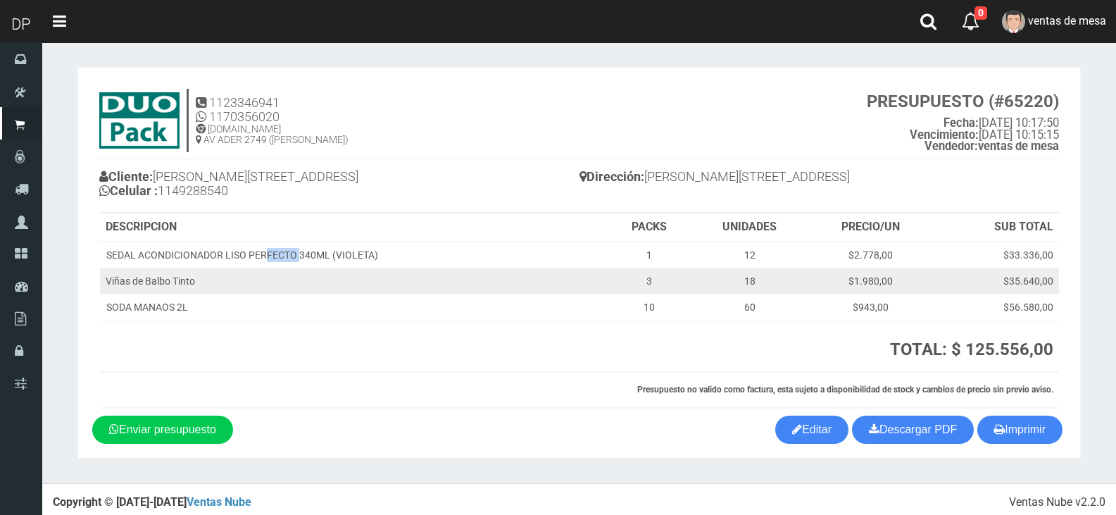
drag, startPoint x: 265, startPoint y: 244, endPoint x: 311, endPoint y: 271, distance: 53.0
click at [310, 271] on tbody "SEDAL ACONDICIONADOR LISO PERFECTO 340ML (VIOLETA) 1 12 $2.778,00 $33.336,00 [P…" at bounding box center [579, 280] width 959 height 79
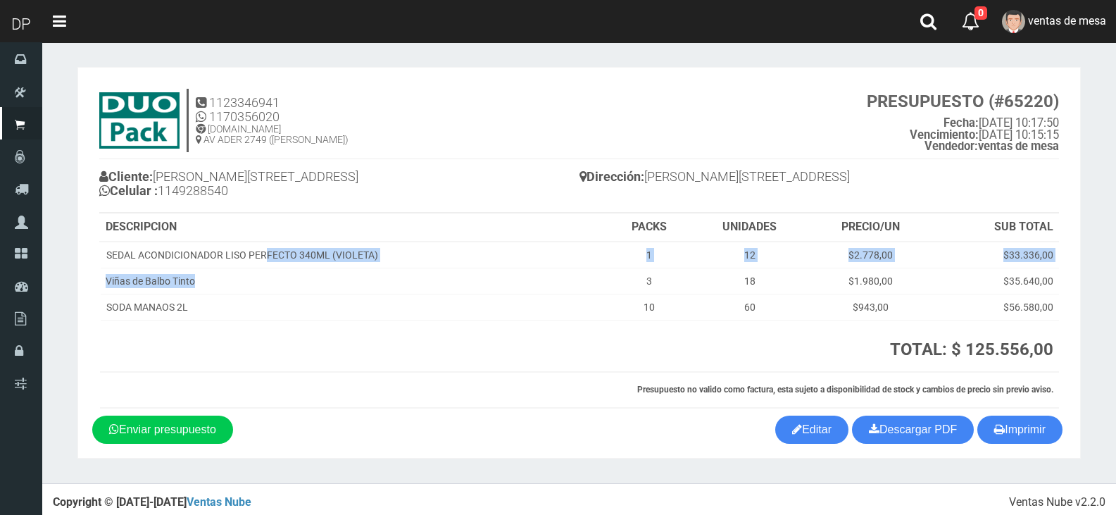
click at [390, 389] on h6 "Presupuesto no valido como factura, esta sujeto a disponibilidad de stock y cam…" at bounding box center [580, 389] width 948 height 9
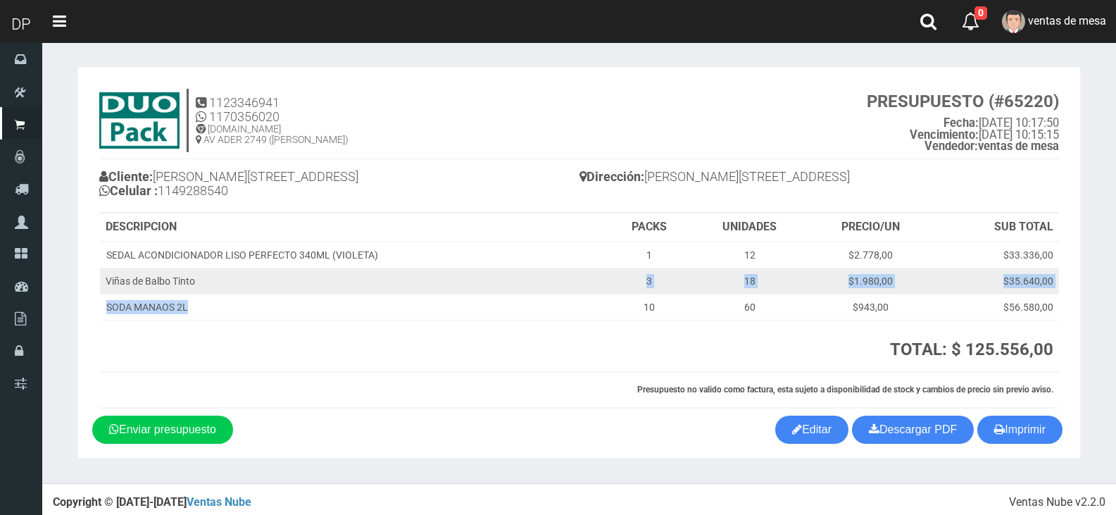
drag, startPoint x: 275, startPoint y: 290, endPoint x: 266, endPoint y: 279, distance: 14.5
click at [266, 279] on tbody "SEDAL ACONDICIONADOR LISO PERFECTO 340ML (VIOLETA) 1 12 $2.778,00 $33.336,00 [P…" at bounding box center [579, 280] width 959 height 79
click at [265, 273] on td "Viñas de Balbo Tinto" at bounding box center [354, 281] width 508 height 26
drag, startPoint x: 219, startPoint y: 277, endPoint x: 150, endPoint y: 275, distance: 69.0
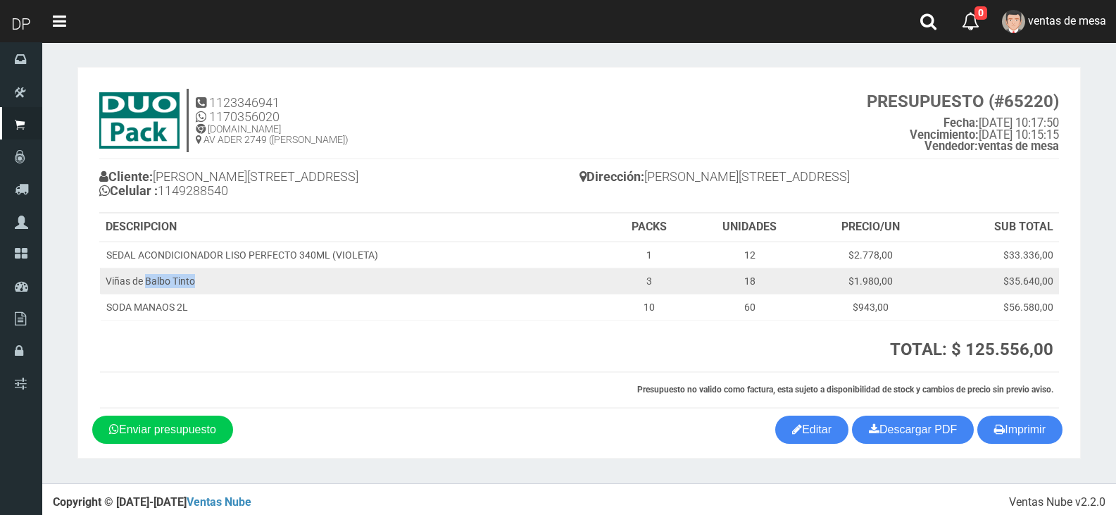
click at [150, 275] on td "Viñas de Balbo Tinto" at bounding box center [354, 281] width 508 height 26
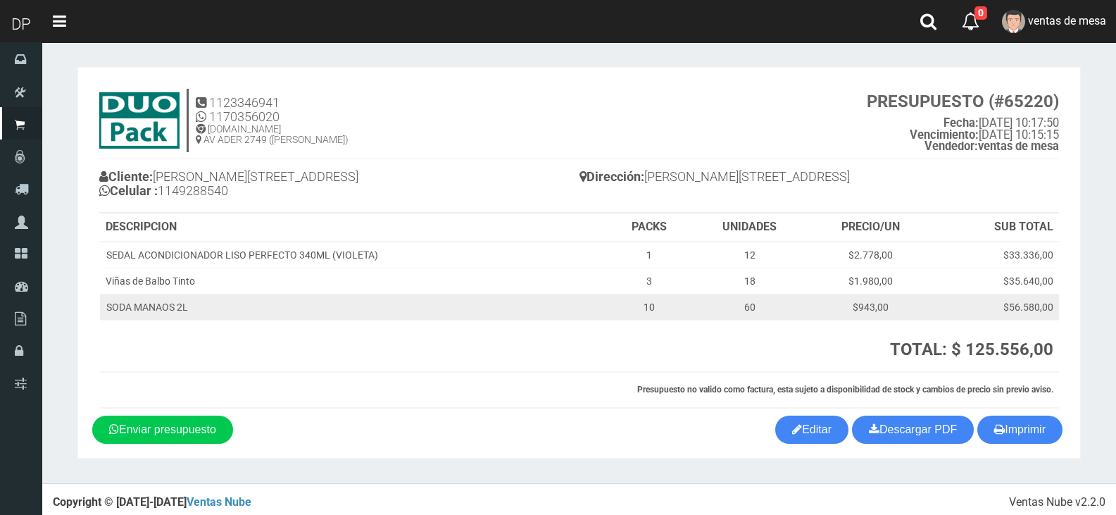
click at [205, 304] on td "SODA MANAOS 2L" at bounding box center [354, 307] width 508 height 26
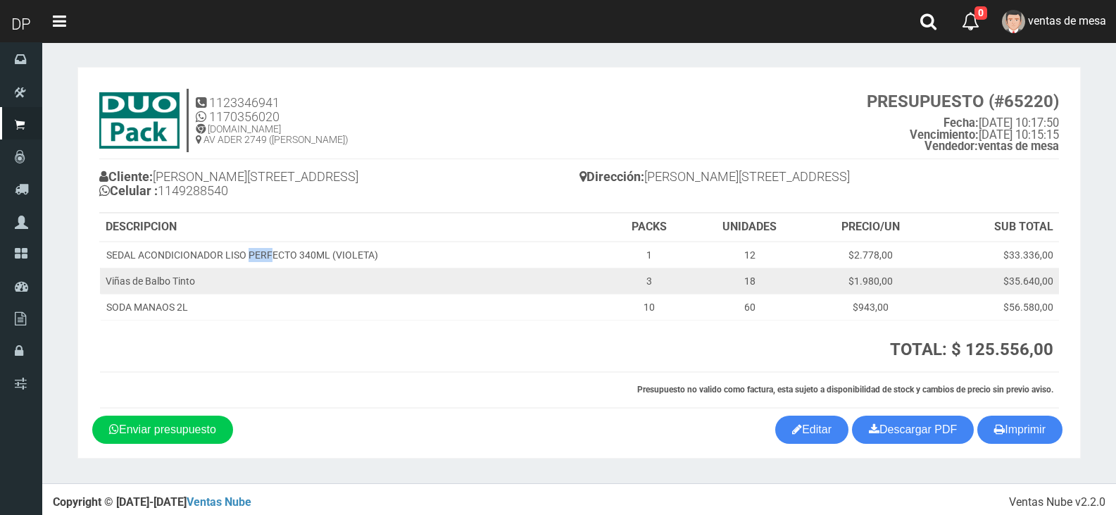
drag, startPoint x: 247, startPoint y: 252, endPoint x: 287, endPoint y: 268, distance: 43.3
click at [287, 268] on tbody "SEDAL ACONDICIONADOR LISO PERFECTO 340ML (VIOLETA) 1 12 $2.778,00 $33.336,00 [P…" at bounding box center [579, 280] width 959 height 79
click at [287, 268] on td "Viñas de Balbo Tinto" at bounding box center [354, 281] width 508 height 26
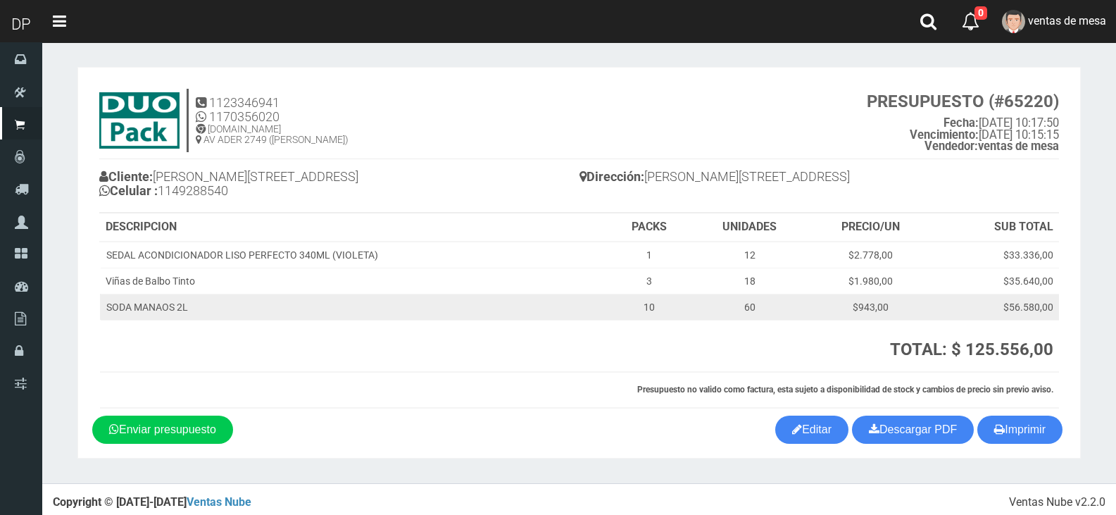
click at [315, 309] on td "SODA MANAOS 2L" at bounding box center [354, 307] width 508 height 26
